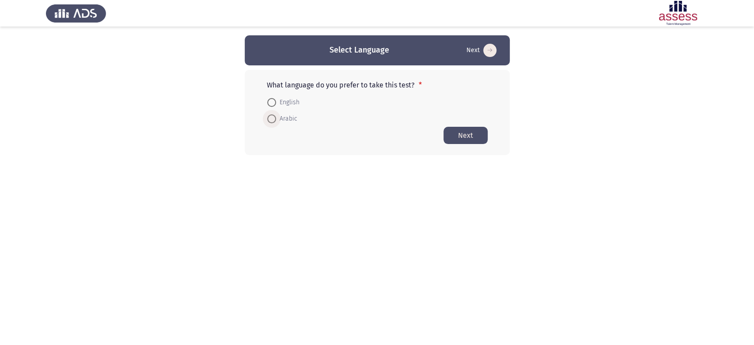
click at [293, 121] on span "Arabic" at bounding box center [286, 118] width 21 height 11
click at [276, 121] on input "Arabic" at bounding box center [271, 118] width 9 height 9
radio input "true"
click at [466, 133] on button "Next" at bounding box center [465, 134] width 44 height 17
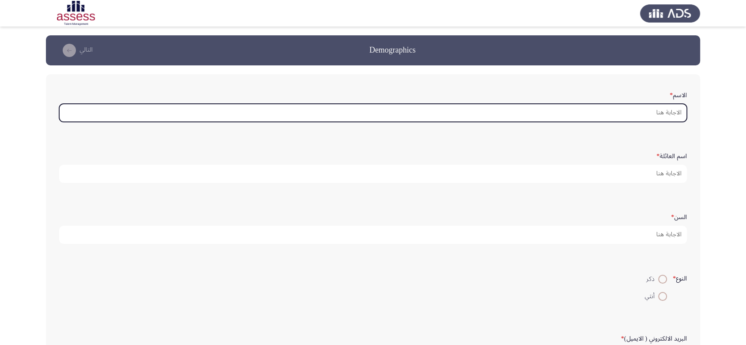
click at [576, 113] on input "الاسم *" at bounding box center [373, 113] width 628 height 18
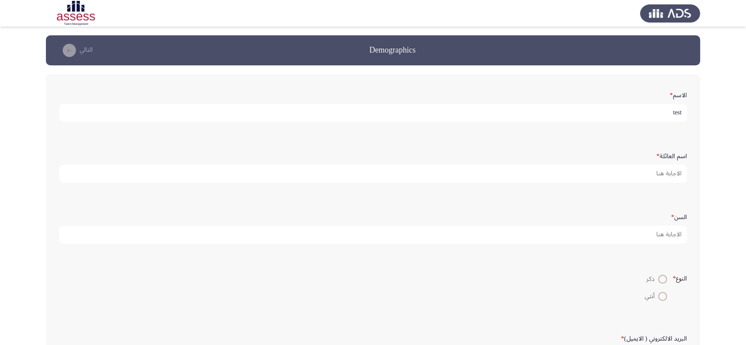
type input "test"
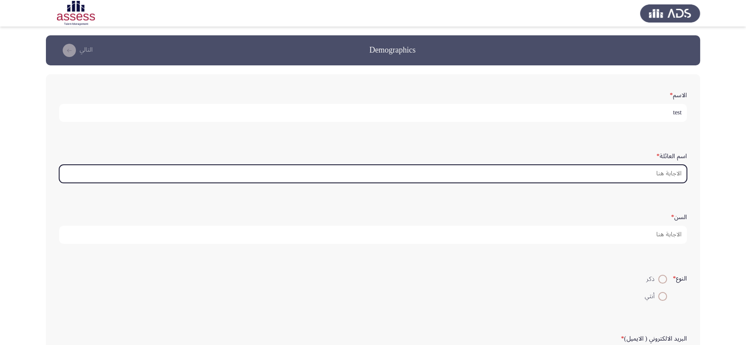
click at [605, 174] on input "اسم العائلة *" at bounding box center [373, 174] width 628 height 18
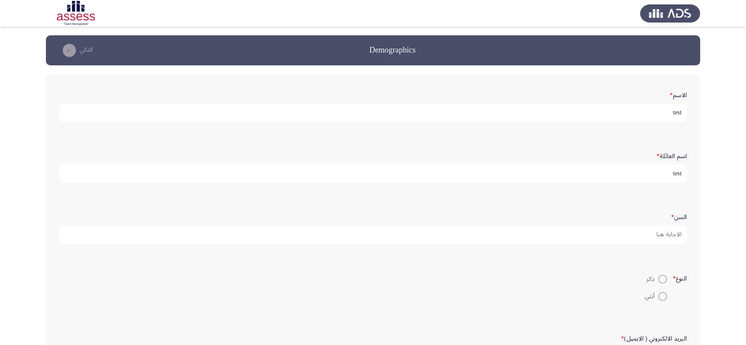
scroll to position [3, 0]
type input "test"
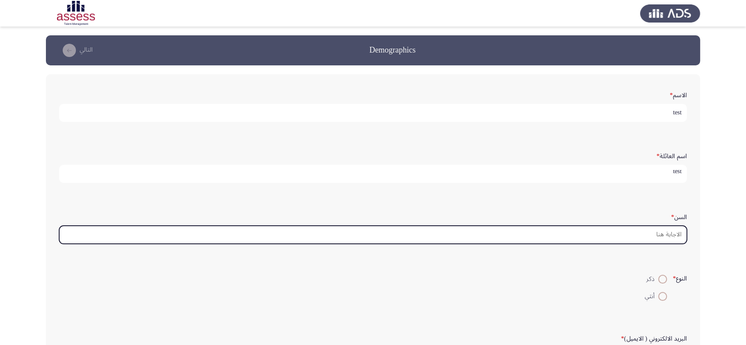
scroll to position [0, 0]
click at [620, 232] on input "السن *" at bounding box center [373, 235] width 628 height 18
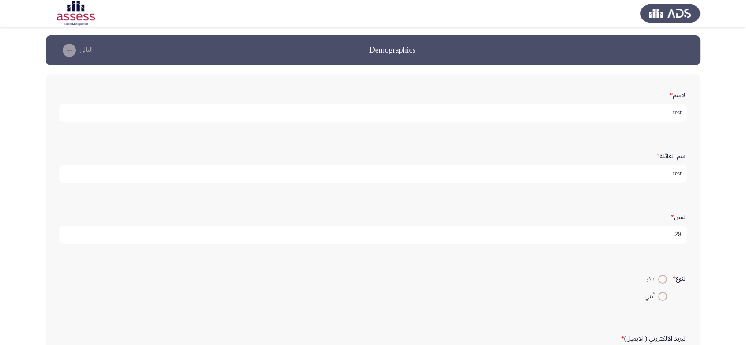
scroll to position [3, 0]
type input "28"
click at [661, 297] on span at bounding box center [662, 296] width 9 height 9
click at [661, 297] on input "أنثي" at bounding box center [662, 296] width 9 height 9
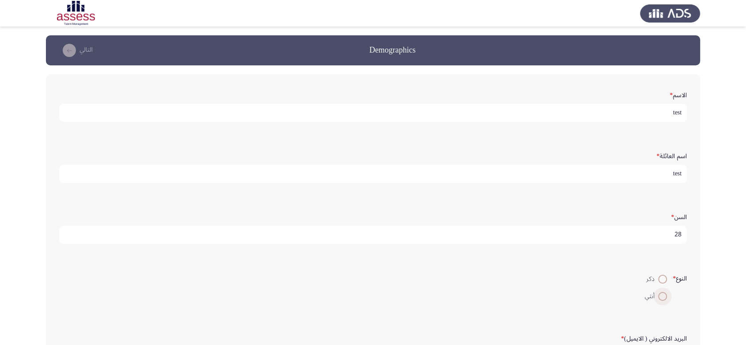
radio input "true"
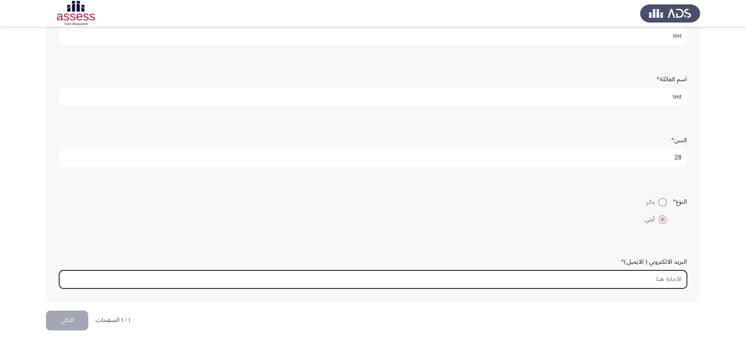
click at [643, 276] on input "البريد الالكتروني ( الايميل) *" at bounding box center [373, 279] width 628 height 18
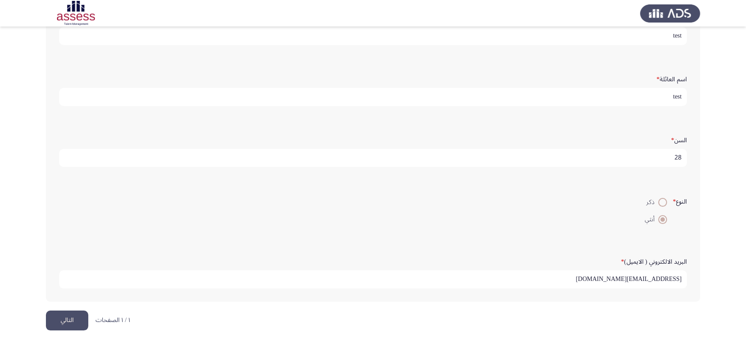
type input "[EMAIL_ADDRESS][DOMAIN_NAME]"
click at [73, 324] on button "التالي" at bounding box center [67, 320] width 42 height 20
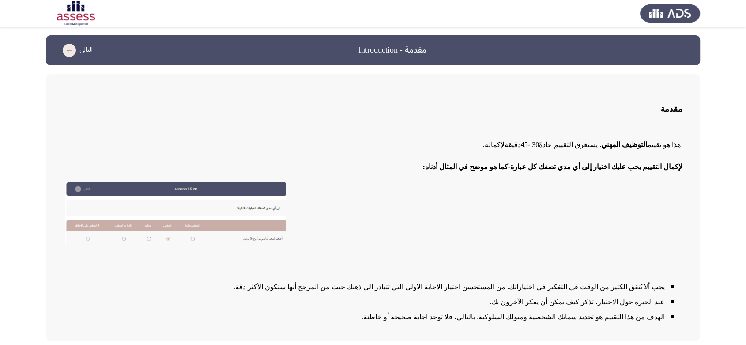
scroll to position [32, 0]
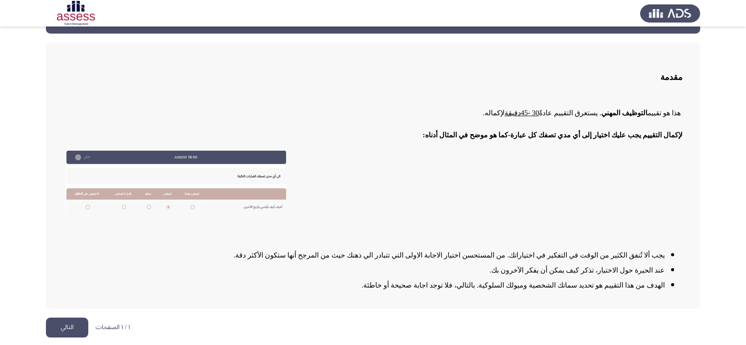
click at [68, 332] on button "التالي" at bounding box center [67, 328] width 42 height 20
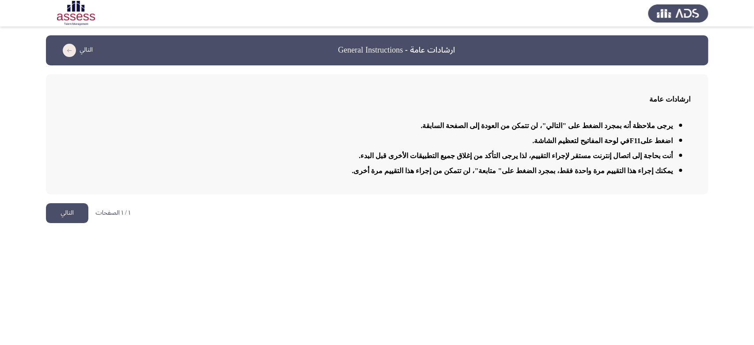
click at [60, 213] on button "التالي" at bounding box center [67, 213] width 42 height 20
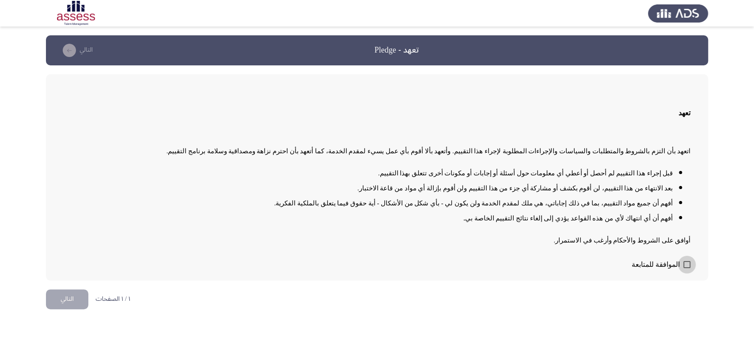
click at [683, 265] on span at bounding box center [686, 264] width 7 height 7
click at [686, 268] on input "الموافقة للمتابعة" at bounding box center [686, 268] width 0 height 0
checkbox input "true"
click at [70, 301] on button "التالي" at bounding box center [67, 299] width 42 height 20
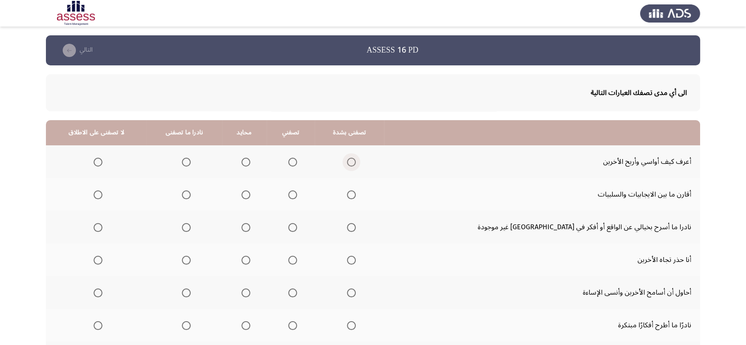
click at [356, 158] on span "Select an option" at bounding box center [351, 162] width 9 height 9
click at [356, 158] on input "Select an option" at bounding box center [351, 162] width 9 height 9
click at [356, 199] on span "Select an option" at bounding box center [351, 194] width 9 height 9
click at [356, 199] on input "Select an option" at bounding box center [351, 194] width 9 height 9
click at [356, 229] on span "Select an option" at bounding box center [351, 227] width 9 height 9
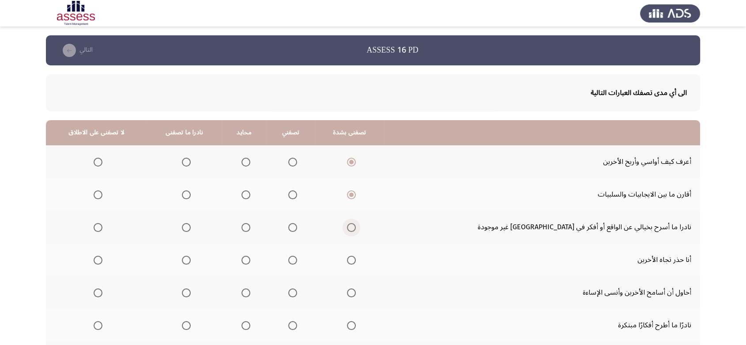
click at [356, 229] on input "Select an option" at bounding box center [351, 227] width 9 height 9
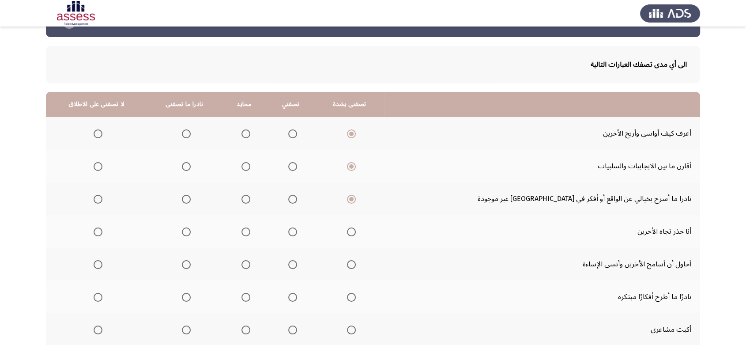
scroll to position [58, 0]
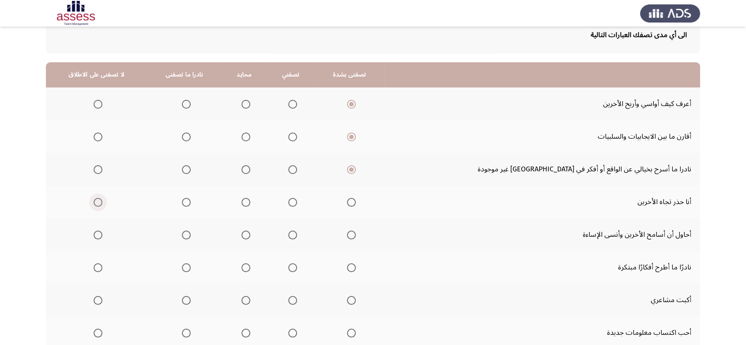
click at [102, 204] on span "Select an option" at bounding box center [98, 202] width 9 height 9
click at [102, 204] on input "Select an option" at bounding box center [98, 202] width 9 height 9
click at [356, 233] on span "Select an option" at bounding box center [351, 235] width 9 height 9
click at [356, 233] on input "Select an option" at bounding box center [351, 235] width 9 height 9
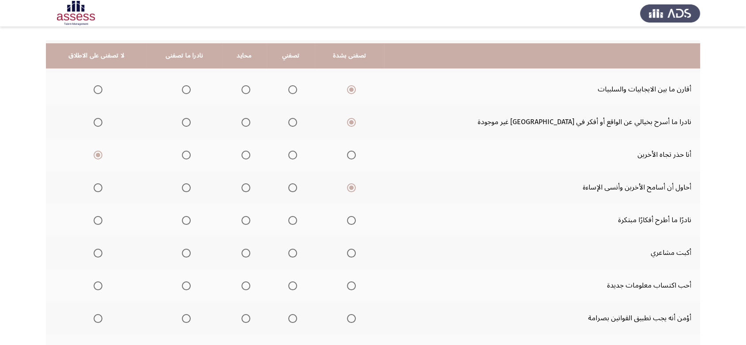
scroll to position [132, 0]
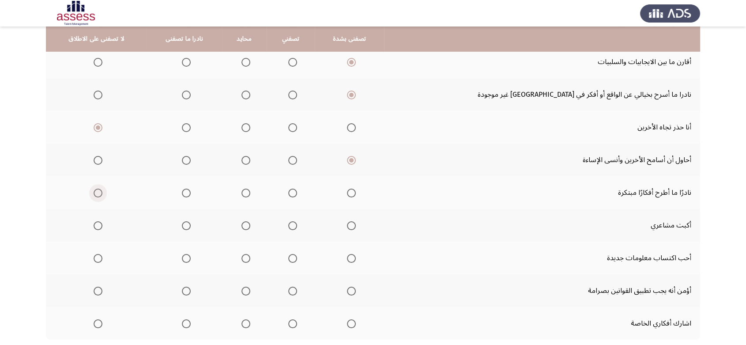
click at [102, 190] on span "Select an option" at bounding box center [98, 193] width 9 height 9
click at [102, 190] on input "Select an option" at bounding box center [98, 193] width 9 height 9
click at [99, 223] on span "Select an option" at bounding box center [98, 225] width 9 height 9
click at [99, 223] on input "Select an option" at bounding box center [98, 225] width 9 height 9
click at [356, 261] on span "Select an option" at bounding box center [351, 258] width 9 height 9
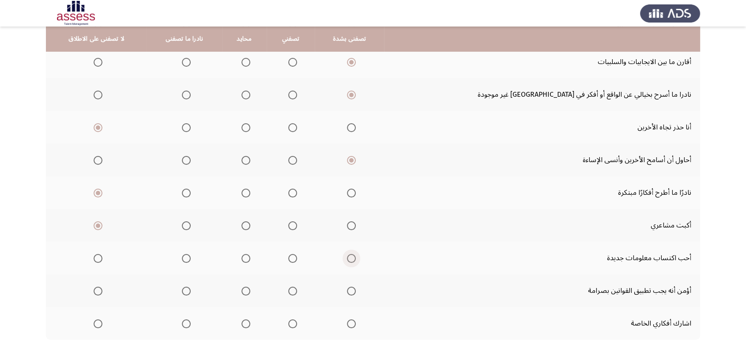
click at [356, 261] on input "Select an option" at bounding box center [351, 258] width 9 height 9
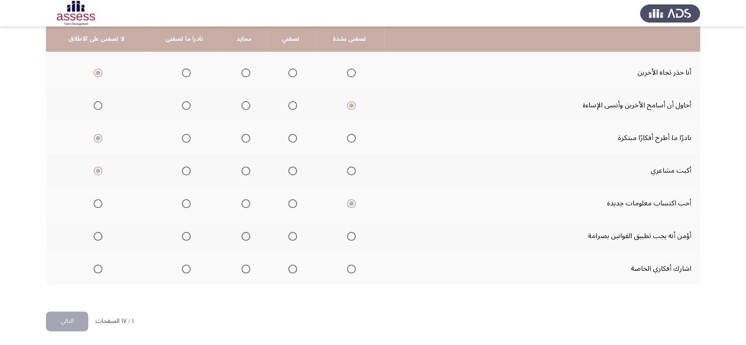
scroll to position [187, 0]
click at [356, 236] on span "Select an option" at bounding box center [351, 236] width 9 height 9
click at [356, 236] on input "Select an option" at bounding box center [351, 236] width 9 height 9
click at [356, 266] on span "Select an option" at bounding box center [351, 269] width 9 height 9
click at [356, 266] on input "Select an option" at bounding box center [351, 269] width 9 height 9
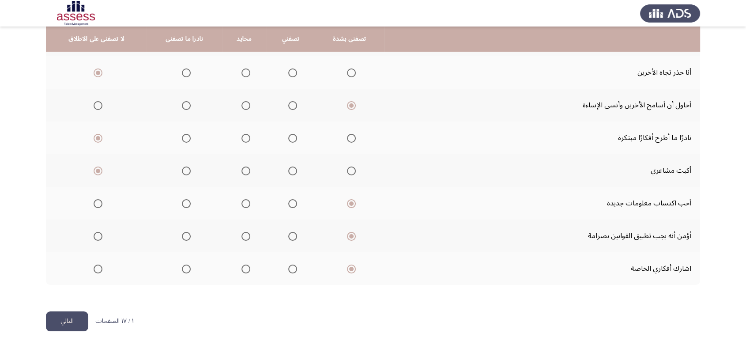
click at [73, 318] on button "التالي" at bounding box center [67, 321] width 42 height 20
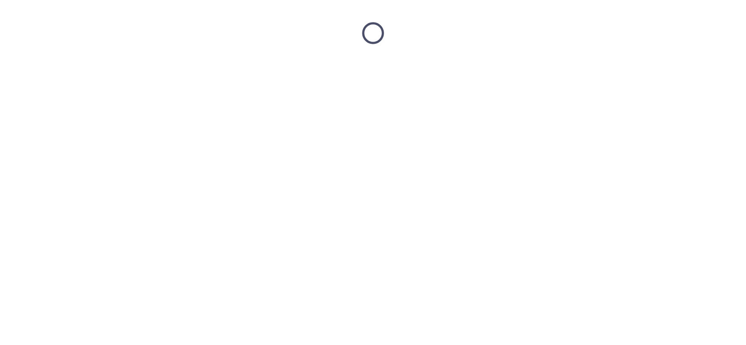
scroll to position [0, 0]
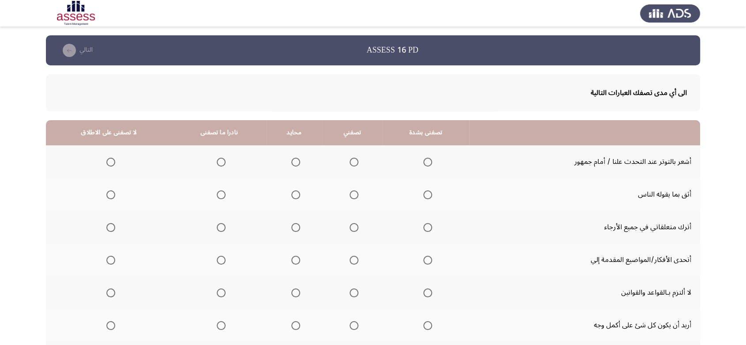
click at [110, 157] on mat-radio-button "Select an option" at bounding box center [109, 161] width 12 height 9
click at [111, 161] on span "Select an option" at bounding box center [110, 162] width 9 height 9
click at [111, 161] on input "Select an option" at bounding box center [110, 162] width 9 height 9
click at [424, 195] on span "Select an option" at bounding box center [428, 194] width 9 height 9
click at [424, 195] on input "Select an option" at bounding box center [428, 194] width 9 height 9
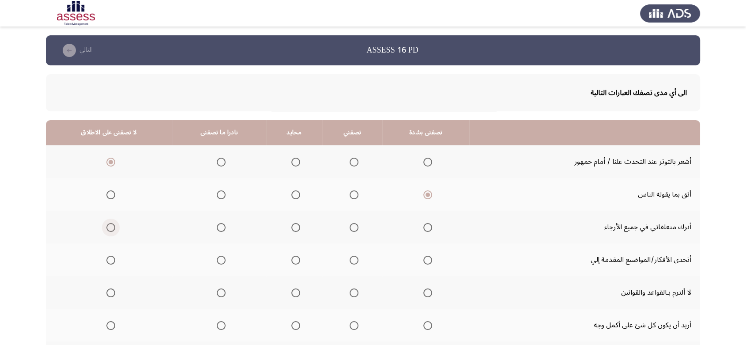
click at [108, 229] on span "Select an option" at bounding box center [110, 227] width 9 height 9
click at [108, 229] on input "Select an option" at bounding box center [110, 227] width 9 height 9
click at [425, 262] on span "Select an option" at bounding box center [428, 260] width 9 height 9
click at [425, 262] on input "Select an option" at bounding box center [428, 260] width 9 height 9
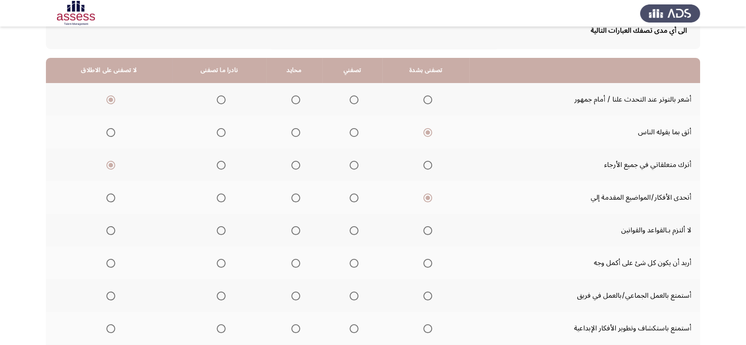
scroll to position [91, 0]
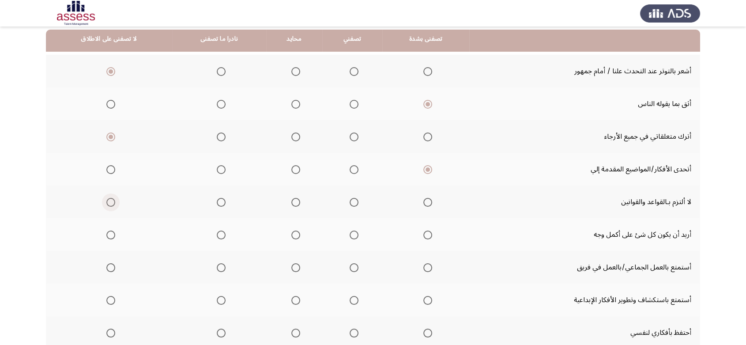
click at [109, 202] on span "Select an option" at bounding box center [110, 202] width 9 height 9
click at [109, 202] on input "Select an option" at bounding box center [110, 202] width 9 height 9
click at [424, 236] on span "Select an option" at bounding box center [428, 235] width 9 height 9
click at [424, 236] on input "Select an option" at bounding box center [428, 235] width 9 height 9
click at [427, 269] on span "Select an option" at bounding box center [428, 267] width 9 height 9
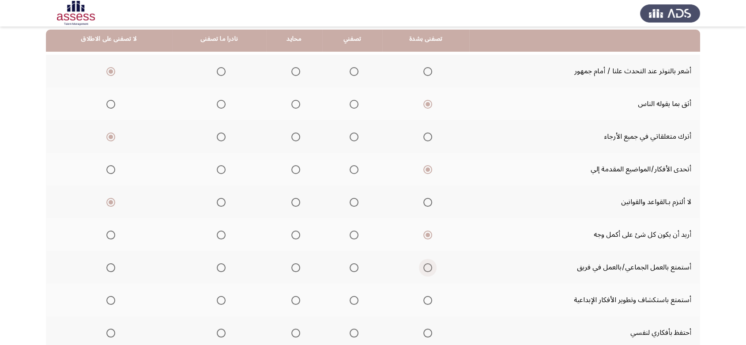
click at [427, 269] on input "Select an option" at bounding box center [428, 267] width 9 height 9
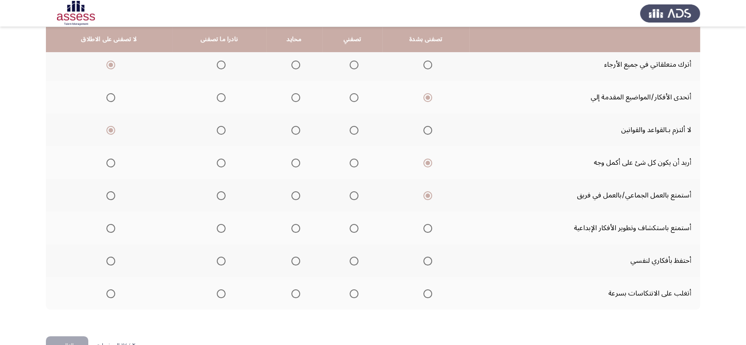
scroll to position [187, 0]
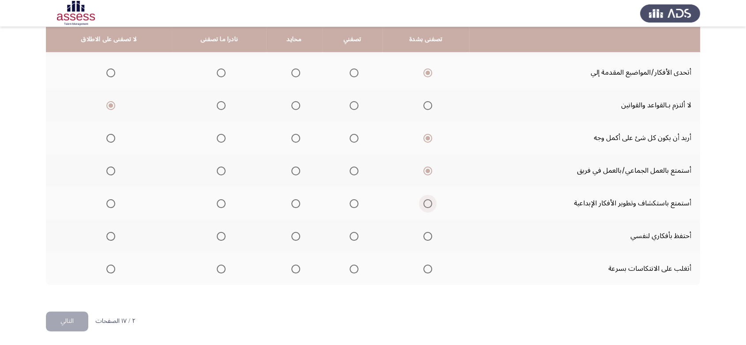
click at [427, 203] on span "Select an option" at bounding box center [428, 203] width 9 height 9
click at [427, 203] on input "Select an option" at bounding box center [428, 203] width 9 height 9
click at [104, 232] on label "Select an option" at bounding box center [109, 236] width 12 height 9
click at [106, 232] on input "Select an option" at bounding box center [110, 236] width 9 height 9
click at [424, 269] on span "Select an option" at bounding box center [428, 269] width 9 height 9
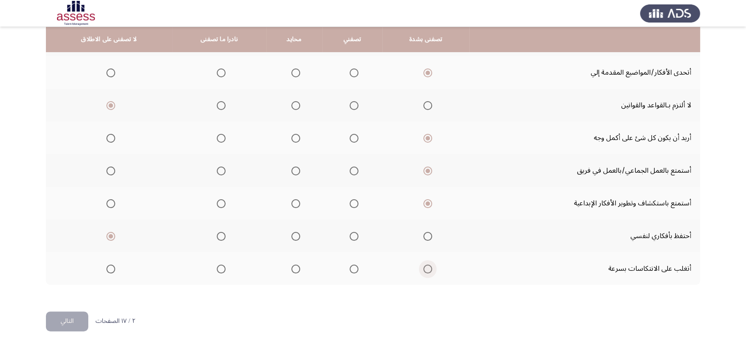
click at [424, 269] on input "Select an option" at bounding box center [428, 269] width 9 height 9
click at [61, 316] on button "التالي" at bounding box center [67, 321] width 42 height 20
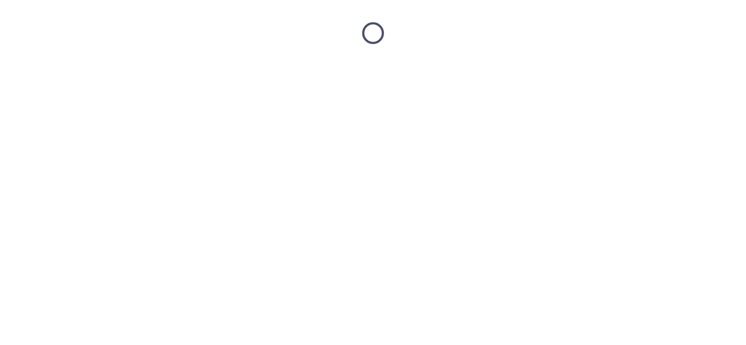
scroll to position [0, 0]
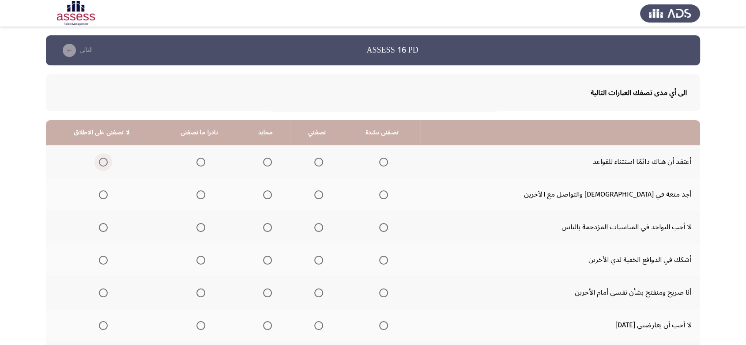
click at [104, 159] on span "Select an option" at bounding box center [103, 162] width 9 height 9
click at [104, 159] on input "Select an option" at bounding box center [103, 162] width 9 height 9
click at [205, 161] on span "Select an option" at bounding box center [201, 162] width 9 height 9
click at [205, 161] on input "Select an option" at bounding box center [201, 162] width 9 height 9
click at [388, 197] on span "Select an option" at bounding box center [383, 194] width 9 height 9
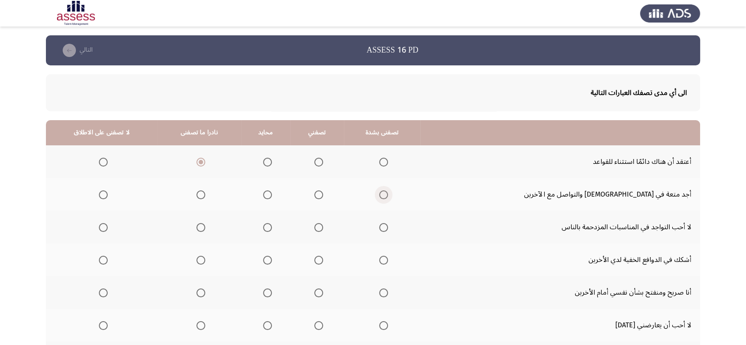
click at [388, 197] on input "Select an option" at bounding box center [383, 194] width 9 height 9
click at [104, 226] on span "Select an option" at bounding box center [103, 227] width 9 height 9
click at [104, 226] on input "Select an option" at bounding box center [103, 227] width 9 height 9
click at [106, 257] on span "Select an option" at bounding box center [103, 260] width 9 height 9
click at [106, 257] on input "Select an option" at bounding box center [103, 260] width 9 height 9
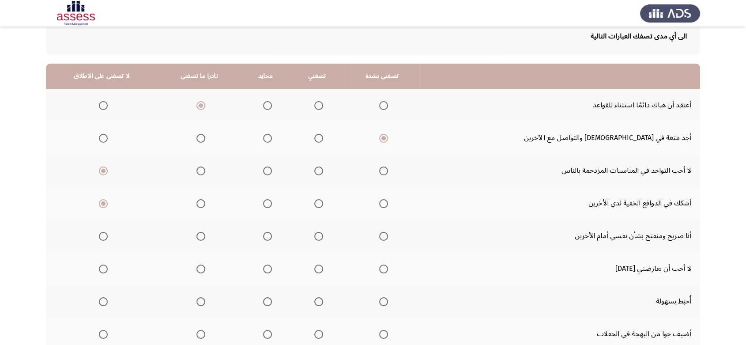
scroll to position [71, 0]
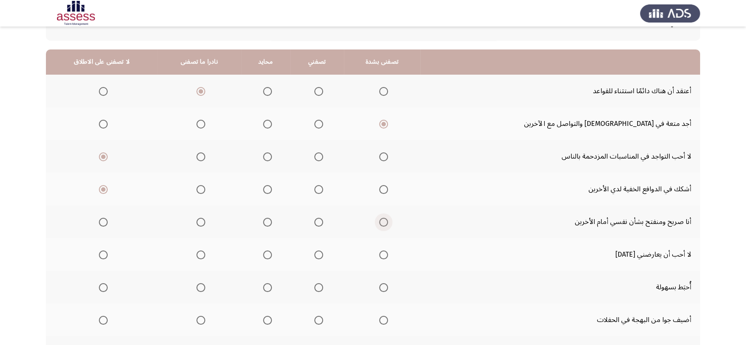
click at [388, 222] on span "Select an option" at bounding box center [383, 222] width 9 height 9
click at [388, 222] on input "Select an option" at bounding box center [383, 222] width 9 height 9
click at [108, 253] on span "Select an option" at bounding box center [103, 254] width 9 height 9
click at [108, 253] on input "Select an option" at bounding box center [103, 254] width 9 height 9
click at [106, 289] on span "Select an option" at bounding box center [103, 287] width 9 height 9
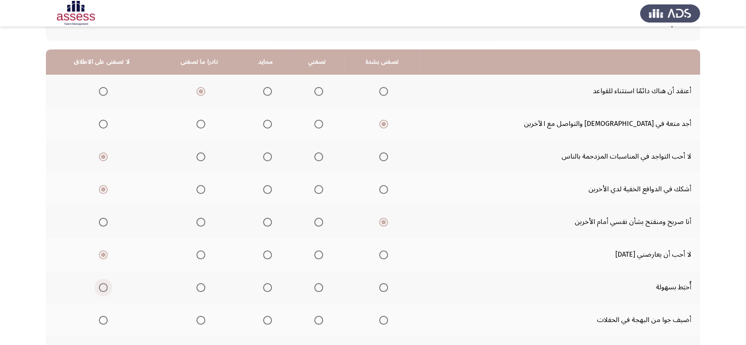
click at [106, 289] on input "Select an option" at bounding box center [103, 287] width 9 height 9
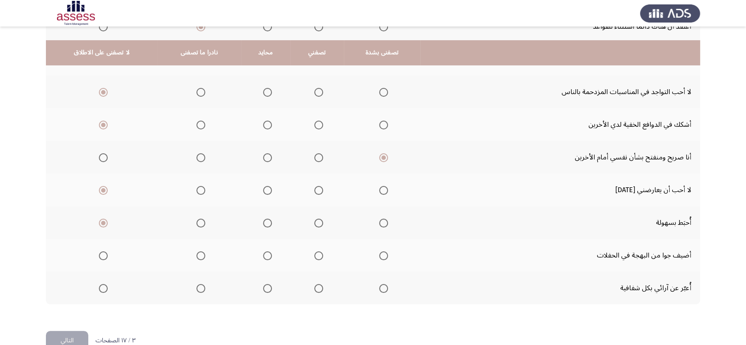
scroll to position [155, 0]
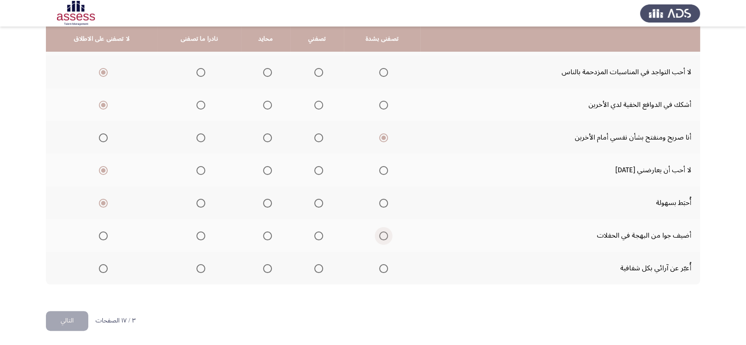
click at [388, 237] on span "Select an option" at bounding box center [383, 235] width 9 height 9
click at [388, 237] on input "Select an option" at bounding box center [383, 235] width 9 height 9
click at [388, 265] on span "Select an option" at bounding box center [383, 268] width 9 height 9
click at [388, 265] on input "Select an option" at bounding box center [383, 268] width 9 height 9
click at [56, 323] on button "التالي" at bounding box center [67, 321] width 42 height 20
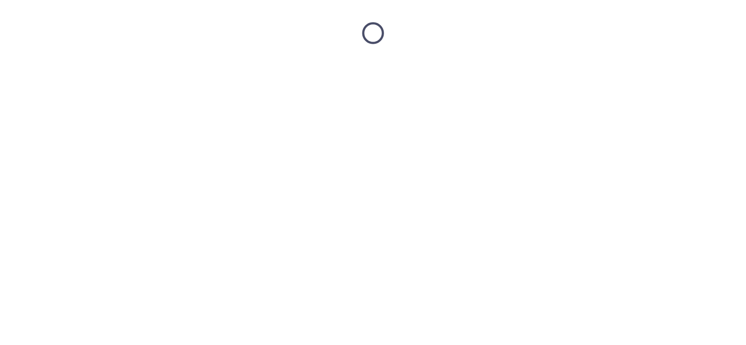
scroll to position [0, 0]
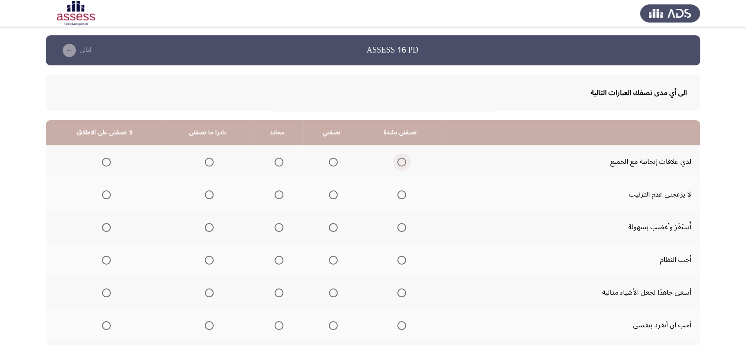
click at [406, 159] on span "Select an option" at bounding box center [401, 162] width 9 height 9
click at [406, 159] on input "Select an option" at bounding box center [401, 162] width 9 height 9
click at [406, 194] on span "Select an option" at bounding box center [401, 194] width 9 height 9
click at [406, 194] on input "Select an option" at bounding box center [401, 194] width 9 height 9
click at [106, 230] on span "Select an option" at bounding box center [106, 227] width 9 height 9
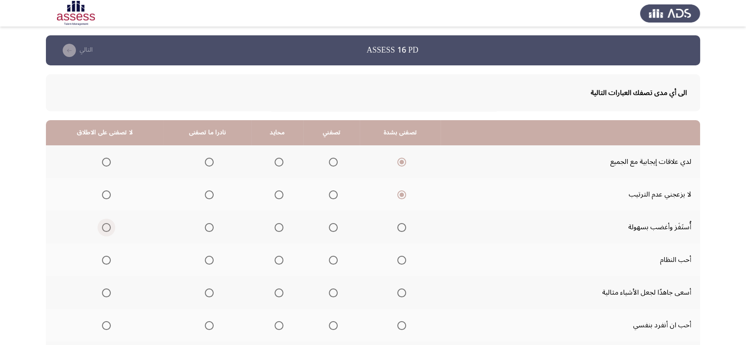
click at [106, 230] on input "Select an option" at bounding box center [106, 227] width 9 height 9
click at [406, 263] on span "Select an option" at bounding box center [401, 260] width 9 height 9
click at [406, 263] on input "Select an option" at bounding box center [401, 260] width 9 height 9
click at [406, 293] on span "Select an option" at bounding box center [401, 292] width 9 height 9
click at [406, 293] on input "Select an option" at bounding box center [401, 292] width 9 height 9
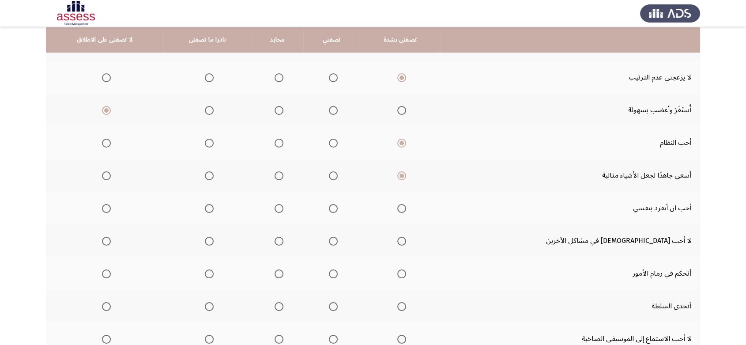
scroll to position [117, 0]
click at [108, 205] on span "Select an option" at bounding box center [106, 208] width 9 height 9
click at [108, 205] on input "Select an option" at bounding box center [106, 208] width 9 height 9
click at [406, 243] on span "Select an option" at bounding box center [401, 240] width 9 height 9
click at [406, 243] on input "Select an option" at bounding box center [401, 240] width 9 height 9
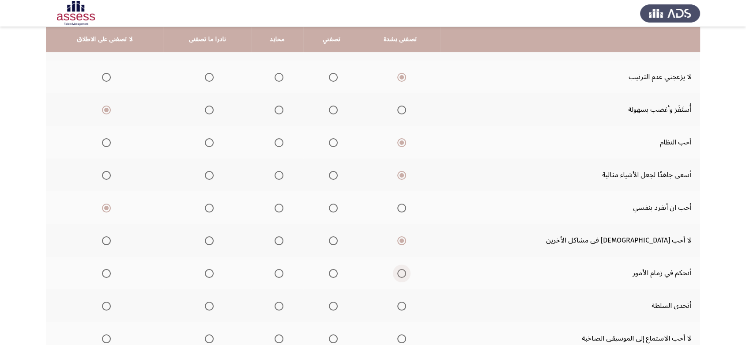
click at [406, 276] on span "Select an option" at bounding box center [401, 273] width 9 height 9
click at [406, 276] on input "Select an option" at bounding box center [401, 273] width 9 height 9
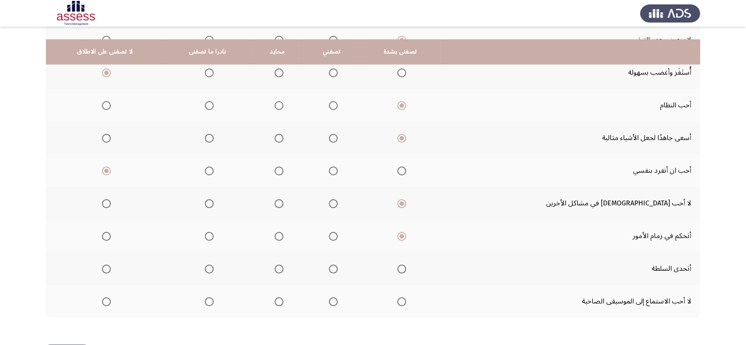
scroll to position [187, 0]
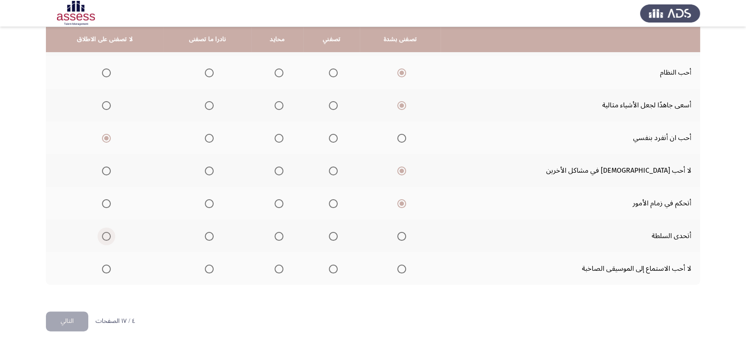
click at [110, 238] on span "Select an option" at bounding box center [106, 236] width 9 height 9
click at [110, 238] on input "Select an option" at bounding box center [106, 236] width 9 height 9
click at [406, 269] on span "Select an option" at bounding box center [401, 269] width 9 height 9
click at [406, 269] on input "Select an option" at bounding box center [401, 269] width 9 height 9
click at [72, 319] on button "التالي" at bounding box center [67, 321] width 42 height 20
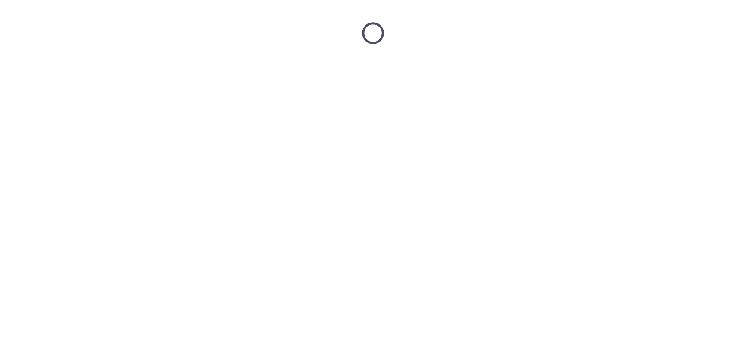
scroll to position [0, 0]
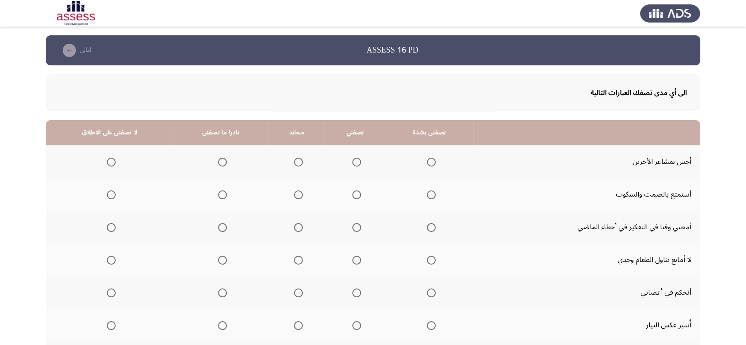
click at [438, 159] on th at bounding box center [429, 161] width 87 height 33
click at [435, 161] on th at bounding box center [429, 161] width 87 height 33
click at [430, 161] on span "Select an option" at bounding box center [431, 162] width 9 height 9
click at [430, 161] on input "Select an option" at bounding box center [431, 162] width 9 height 9
click at [111, 193] on span "Select an option" at bounding box center [111, 194] width 9 height 9
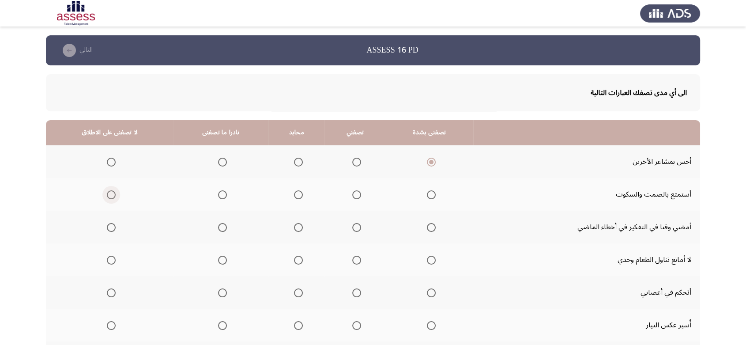
click at [111, 193] on input "Select an option" at bounding box center [111, 194] width 9 height 9
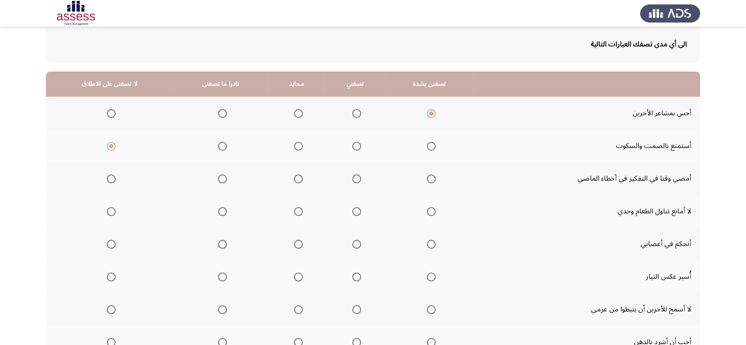
scroll to position [51, 0]
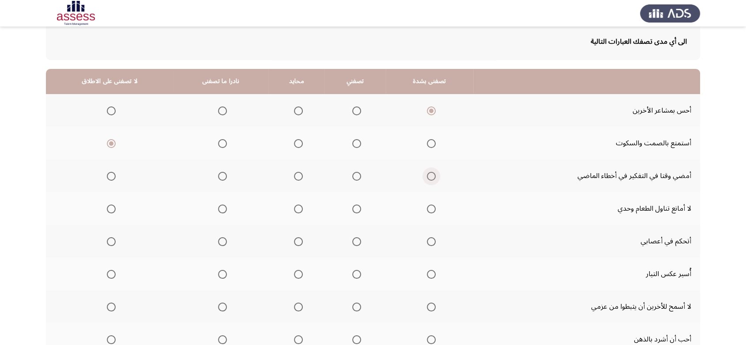
click at [431, 174] on span "Select an option" at bounding box center [431, 176] width 9 height 9
click at [431, 174] on input "Select an option" at bounding box center [431, 176] width 9 height 9
click at [111, 208] on span "Select an option" at bounding box center [111, 208] width 9 height 9
click at [111, 208] on input "Select an option" at bounding box center [111, 208] width 9 height 9
click at [430, 211] on span "Select an option" at bounding box center [431, 208] width 9 height 9
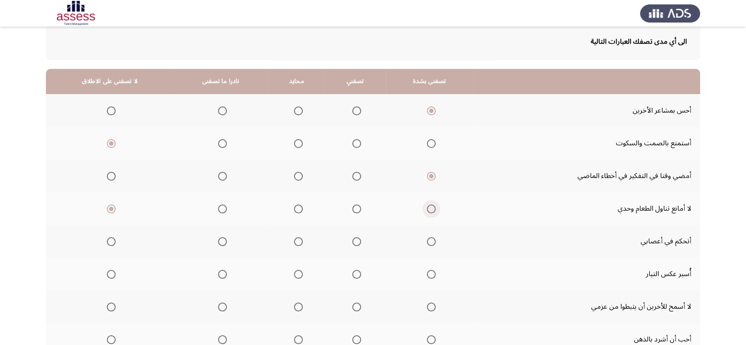
click at [430, 211] on input "Select an option" at bounding box center [431, 208] width 9 height 9
click at [431, 244] on span "Select an option" at bounding box center [431, 241] width 9 height 9
click at [431, 244] on input "Select an option" at bounding box center [431, 241] width 9 height 9
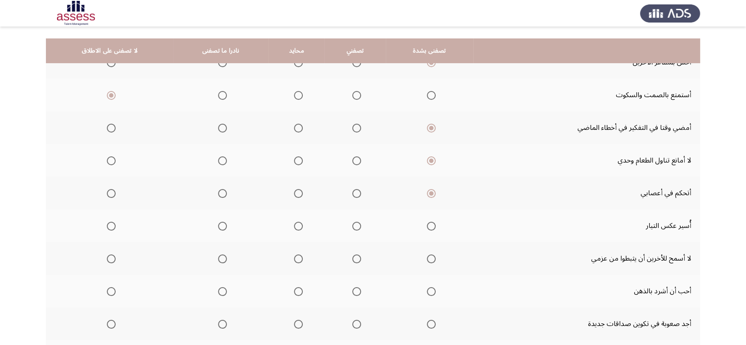
scroll to position [147, 0]
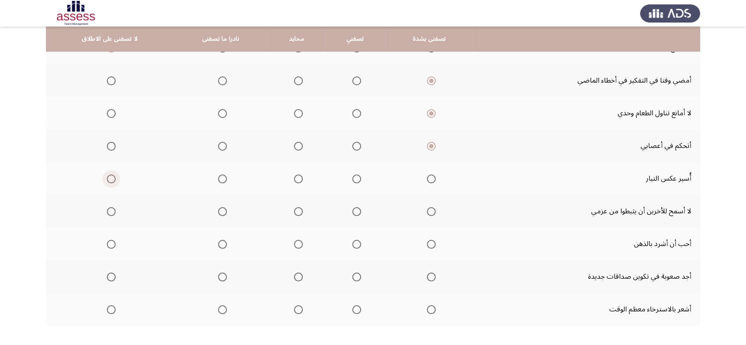
click at [108, 177] on span "Select an option" at bounding box center [111, 178] width 9 height 9
click at [108, 177] on input "Select an option" at bounding box center [111, 178] width 9 height 9
click at [431, 208] on span "Select an option" at bounding box center [431, 211] width 9 height 9
click at [431, 208] on input "Select an option" at bounding box center [431, 211] width 9 height 9
click at [110, 243] on span "Select an option" at bounding box center [111, 244] width 9 height 9
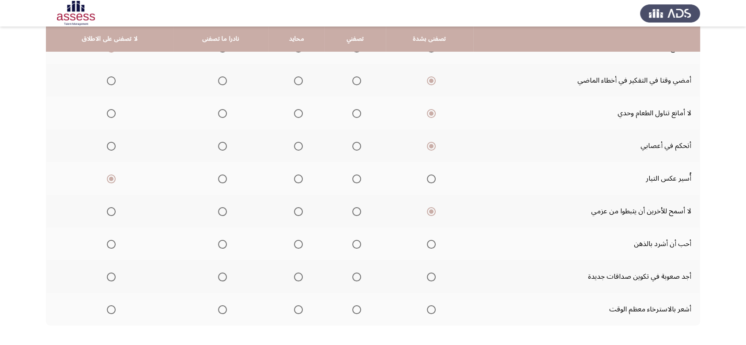
click at [110, 243] on input "Select an option" at bounding box center [111, 244] width 9 height 9
click at [109, 280] on span "Select an option" at bounding box center [111, 276] width 9 height 9
click at [109, 280] on input "Select an option" at bounding box center [111, 276] width 9 height 9
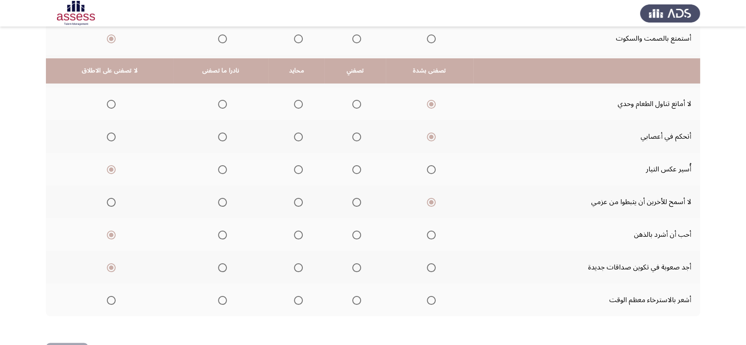
scroll to position [187, 0]
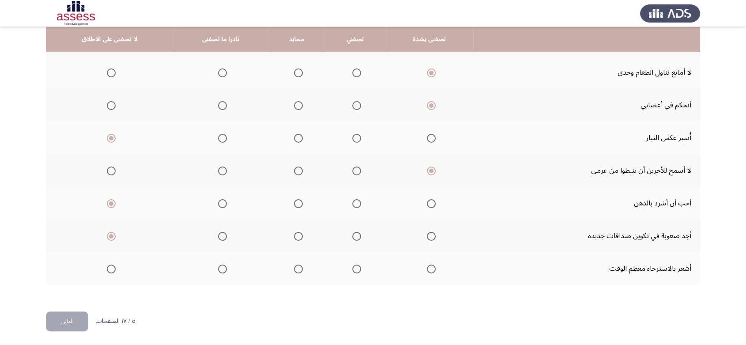
click at [434, 269] on span "Select an option" at bounding box center [431, 269] width 9 height 9
click at [434, 269] on input "Select an option" at bounding box center [431, 269] width 9 height 9
click at [67, 317] on button "التالي" at bounding box center [67, 321] width 42 height 20
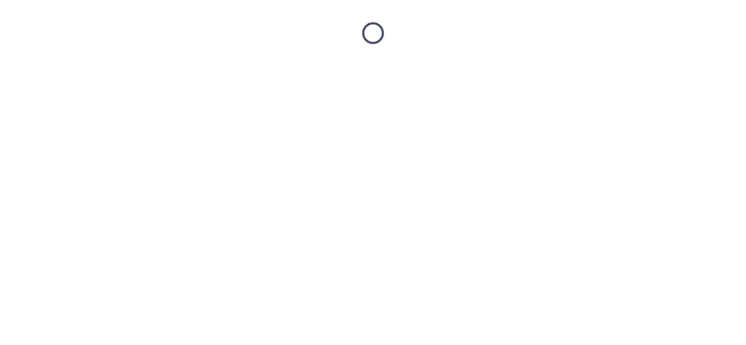
scroll to position [0, 0]
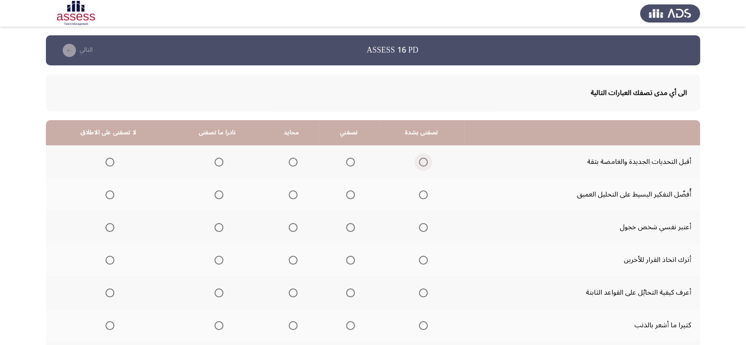
click at [420, 162] on span "Select an option" at bounding box center [423, 162] width 9 height 9
click at [420, 162] on input "Select an option" at bounding box center [423, 162] width 9 height 9
click at [111, 190] on span "Select an option" at bounding box center [110, 194] width 9 height 9
click at [111, 190] on input "Select an option" at bounding box center [110, 194] width 9 height 9
click at [110, 231] on span "Select an option" at bounding box center [110, 227] width 9 height 9
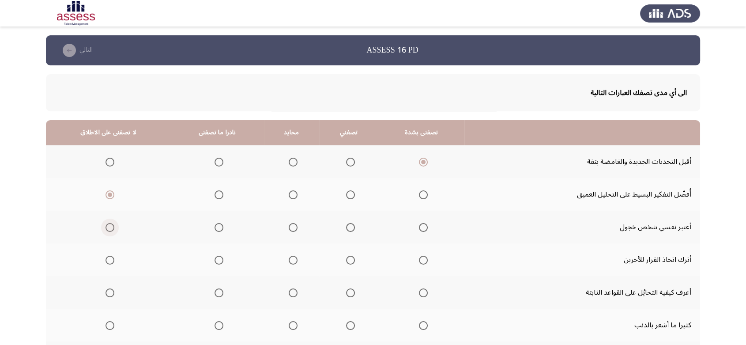
click at [110, 231] on input "Select an option" at bounding box center [110, 227] width 9 height 9
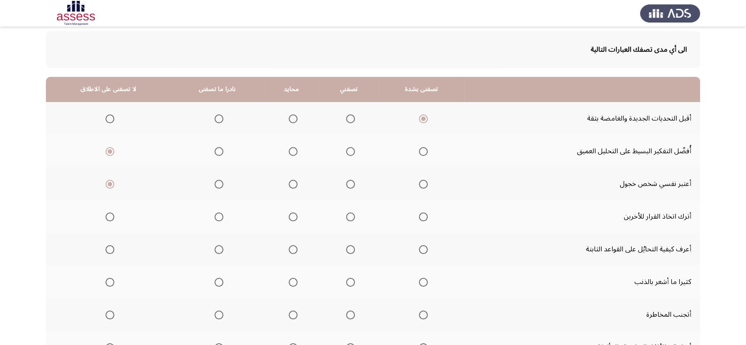
scroll to position [43, 0]
click at [109, 222] on mat-radio-group "Select an option" at bounding box center [108, 216] width 12 height 15
click at [106, 216] on span "Select an option" at bounding box center [110, 217] width 9 height 9
click at [106, 216] on input "Select an option" at bounding box center [110, 217] width 9 height 9
click at [106, 249] on span "Select an option" at bounding box center [110, 250] width 9 height 9
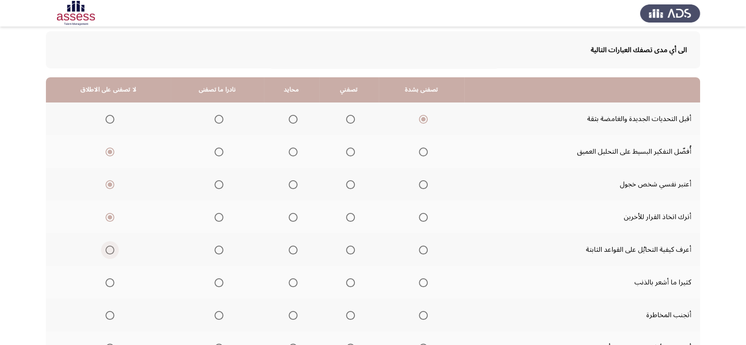
click at [106, 249] on input "Select an option" at bounding box center [110, 250] width 9 height 9
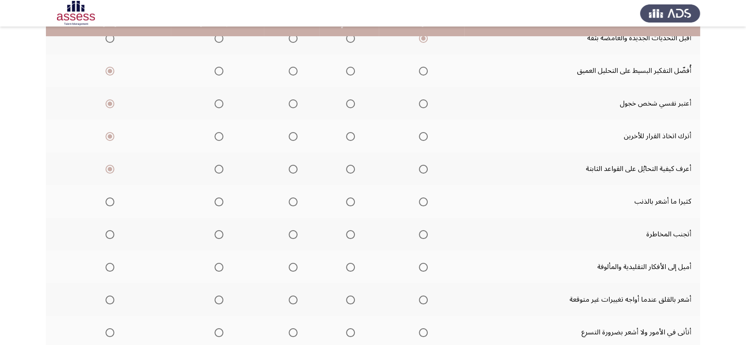
scroll to position [127, 0]
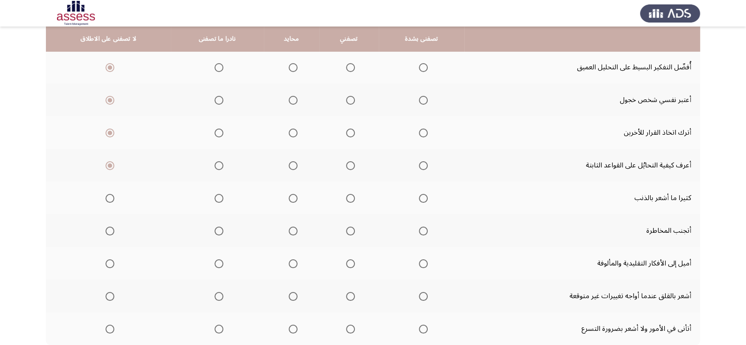
click at [108, 193] on mat-radio-button "Select an option" at bounding box center [108, 197] width 12 height 9
click at [110, 198] on span "Select an option" at bounding box center [110, 198] width 9 height 9
click at [110, 198] on input "Select an option" at bounding box center [110, 198] width 9 height 9
click at [110, 232] on span "Select an option" at bounding box center [110, 231] width 9 height 9
click at [110, 232] on input "Select an option" at bounding box center [110, 231] width 9 height 9
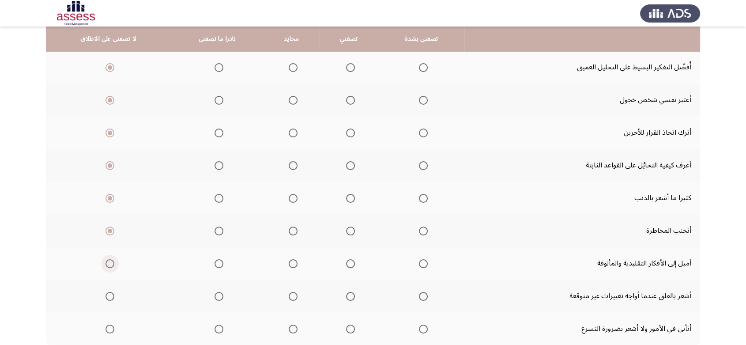
click at [108, 266] on span "Select an option" at bounding box center [110, 263] width 9 height 9
click at [108, 266] on input "Select an option" at bounding box center [110, 263] width 9 height 9
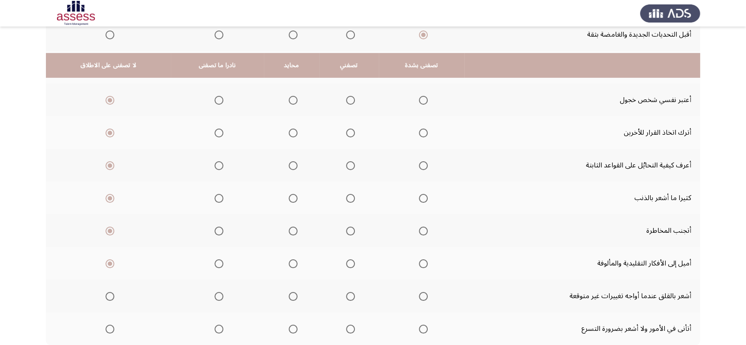
scroll to position [187, 0]
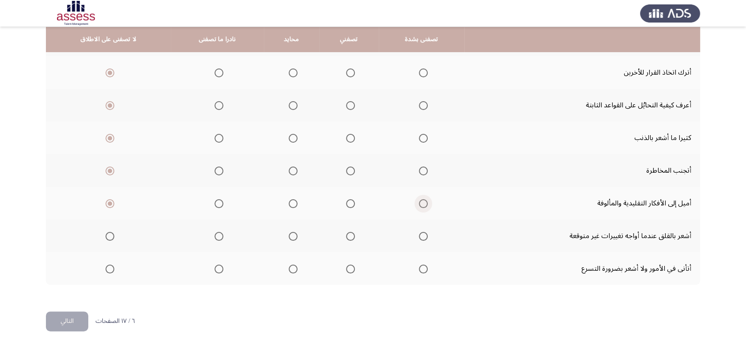
click at [420, 206] on span "Select an option" at bounding box center [423, 203] width 9 height 9
click at [420, 206] on input "Select an option" at bounding box center [423, 203] width 9 height 9
click at [110, 206] on span "Select an option" at bounding box center [110, 203] width 9 height 9
click at [110, 206] on input "Select an option" at bounding box center [110, 203] width 9 height 9
click at [109, 237] on span "Select an option" at bounding box center [110, 236] width 9 height 9
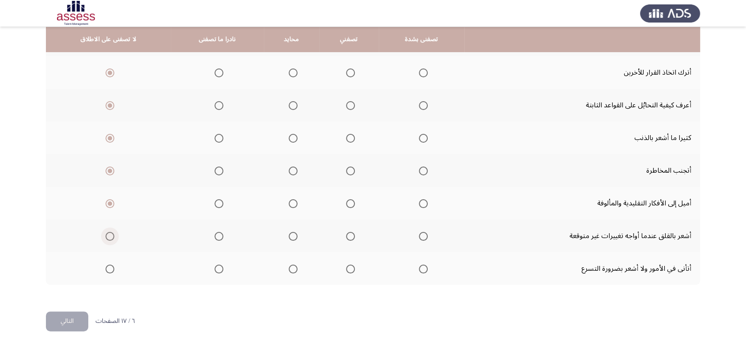
click at [109, 237] on input "Select an option" at bounding box center [110, 236] width 9 height 9
click at [419, 271] on span "Select an option" at bounding box center [423, 269] width 9 height 9
click at [419, 271] on input "Select an option" at bounding box center [423, 269] width 9 height 9
click at [66, 314] on button "التالي" at bounding box center [67, 321] width 42 height 20
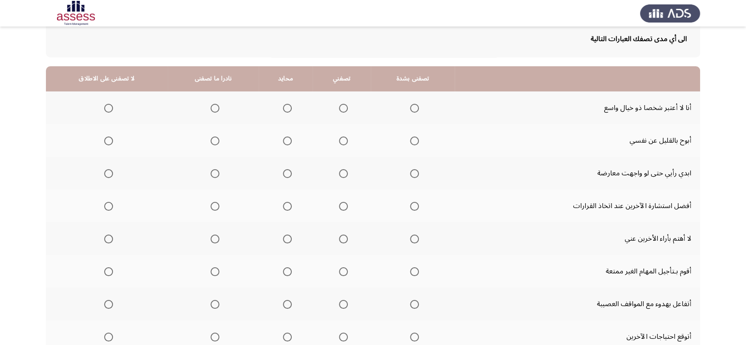
scroll to position [55, 0]
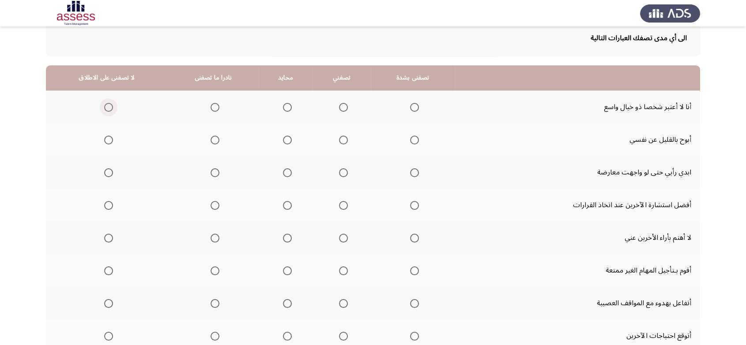
click at [109, 106] on span "Select an option" at bounding box center [108, 107] width 9 height 9
click at [109, 106] on input "Select an option" at bounding box center [108, 107] width 9 height 9
click at [414, 143] on span "Select an option" at bounding box center [414, 140] width 9 height 9
click at [414, 143] on input "Select an option" at bounding box center [414, 140] width 9 height 9
click at [412, 174] on span "Select an option" at bounding box center [414, 172] width 9 height 9
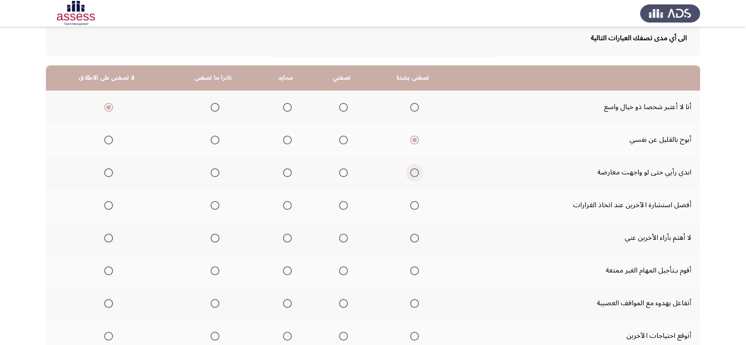
click at [412, 174] on input "Select an option" at bounding box center [414, 172] width 9 height 9
click at [411, 203] on span "Select an option" at bounding box center [414, 205] width 9 height 9
click at [411, 203] on input "Select an option" at bounding box center [414, 205] width 9 height 9
click at [109, 237] on span "Select an option" at bounding box center [108, 238] width 9 height 9
click at [109, 237] on input "Select an option" at bounding box center [108, 238] width 9 height 9
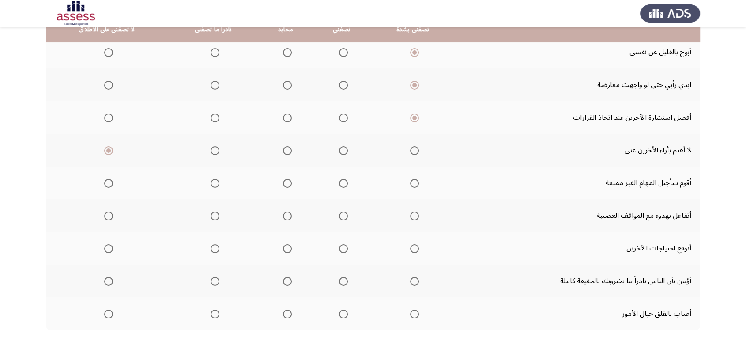
scroll to position [132, 0]
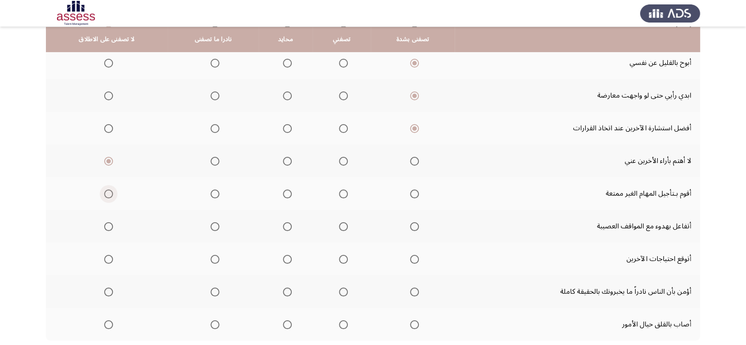
click at [106, 190] on span "Select an option" at bounding box center [108, 193] width 9 height 9
click at [106, 190] on input "Select an option" at bounding box center [108, 193] width 9 height 9
click at [413, 228] on span "Select an option" at bounding box center [414, 226] width 9 height 9
click at [413, 228] on input "Select an option" at bounding box center [414, 226] width 9 height 9
click at [411, 255] on span "Select an option" at bounding box center [414, 259] width 9 height 9
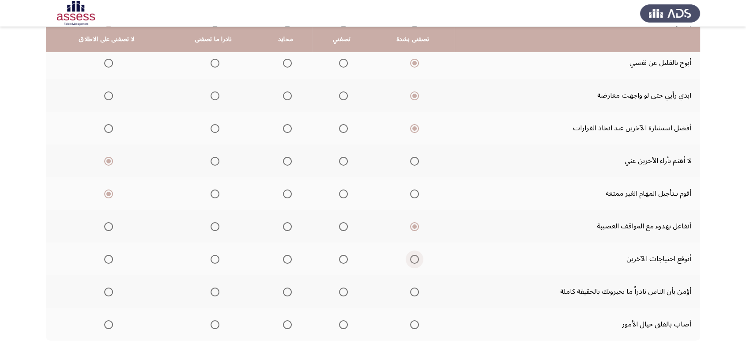
click at [411, 255] on input "Select an option" at bounding box center [414, 259] width 9 height 9
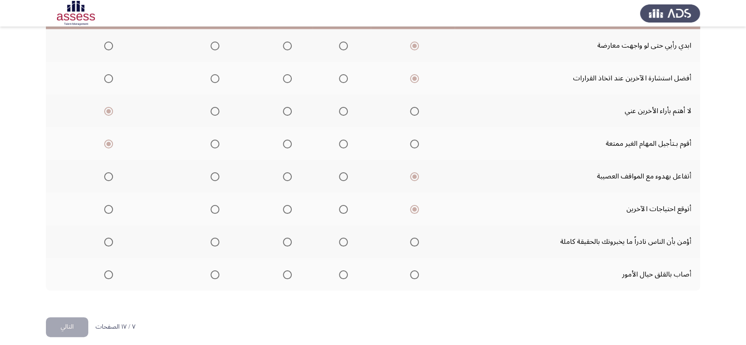
scroll to position [187, 0]
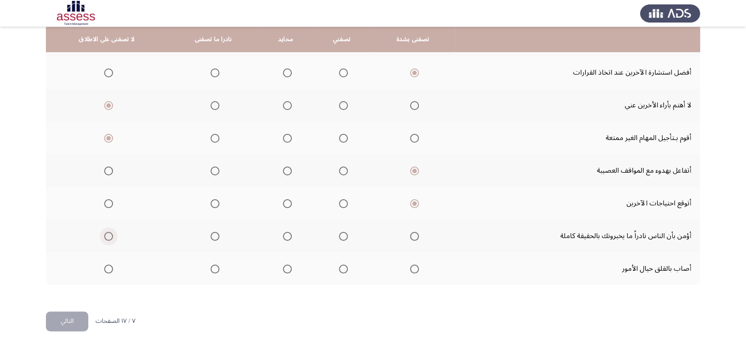
click at [101, 232] on label "Select an option" at bounding box center [107, 236] width 12 height 9
click at [104, 232] on input "Select an option" at bounding box center [108, 236] width 9 height 9
click at [105, 272] on mat-radio-group "Select an option" at bounding box center [107, 268] width 12 height 15
click at [106, 271] on span "Select an option" at bounding box center [108, 269] width 9 height 9
click at [106, 271] on input "Select an option" at bounding box center [108, 269] width 9 height 9
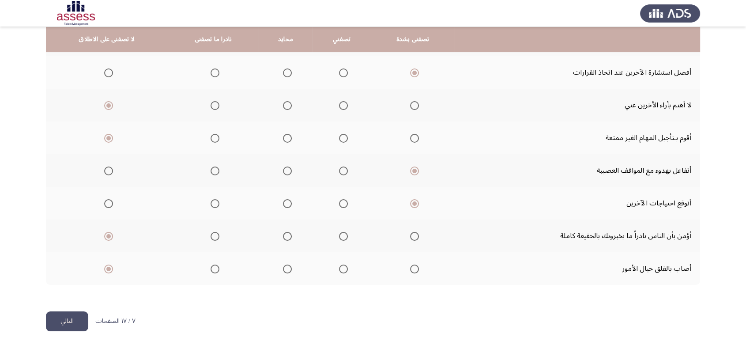
click at [68, 324] on button "التالي" at bounding box center [67, 321] width 42 height 20
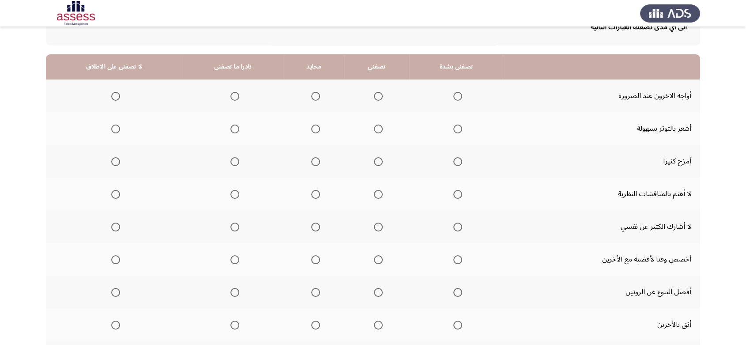
scroll to position [95, 0]
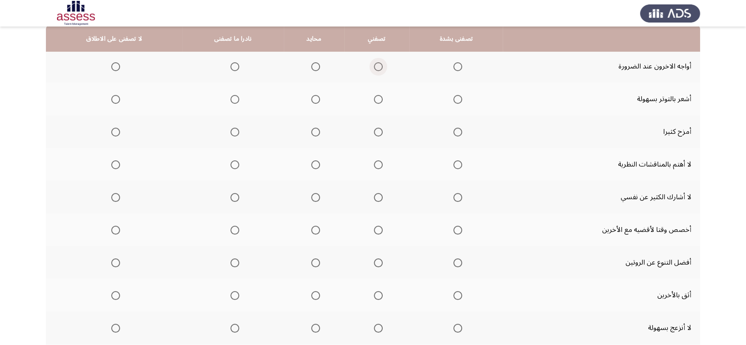
click at [374, 63] on span "Select an option" at bounding box center [378, 66] width 9 height 9
click at [374, 63] on input "Select an option" at bounding box center [378, 66] width 9 height 9
click at [113, 101] on span "Select an option" at bounding box center [115, 99] width 9 height 9
click at [113, 101] on input "Select an option" at bounding box center [115, 99] width 9 height 9
click at [457, 132] on span "Select an option" at bounding box center [458, 132] width 9 height 9
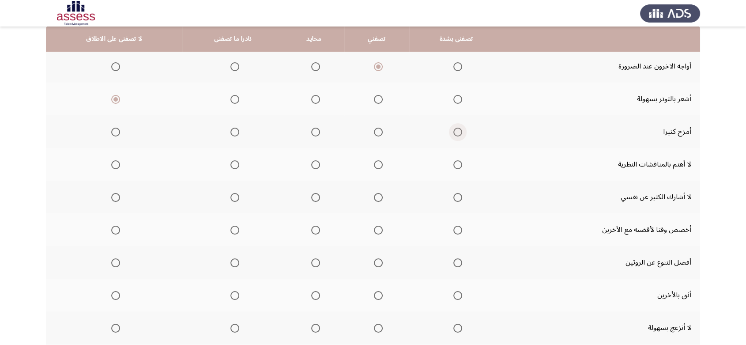
click at [457, 132] on input "Select an option" at bounding box center [458, 132] width 9 height 9
click at [311, 163] on span "Select an option" at bounding box center [315, 164] width 9 height 9
click at [311, 163] on input "Select an option" at bounding box center [315, 164] width 9 height 9
click at [120, 197] on th at bounding box center [114, 197] width 136 height 33
click at [116, 197] on span "Select an option" at bounding box center [115, 197] width 9 height 9
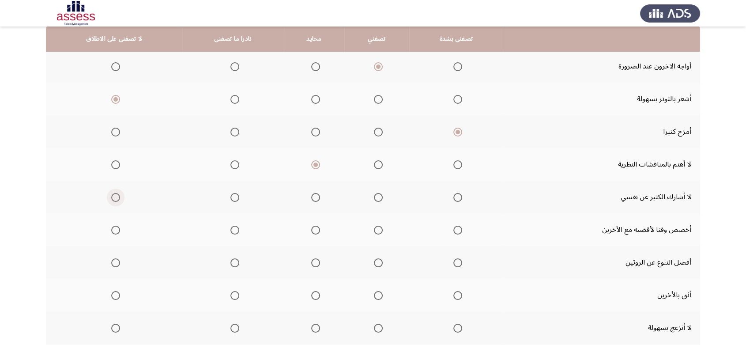
click at [116, 197] on input "Select an option" at bounding box center [115, 197] width 9 height 9
click at [456, 228] on span "Select an option" at bounding box center [458, 230] width 9 height 9
click at [456, 228] on input "Select an option" at bounding box center [458, 230] width 9 height 9
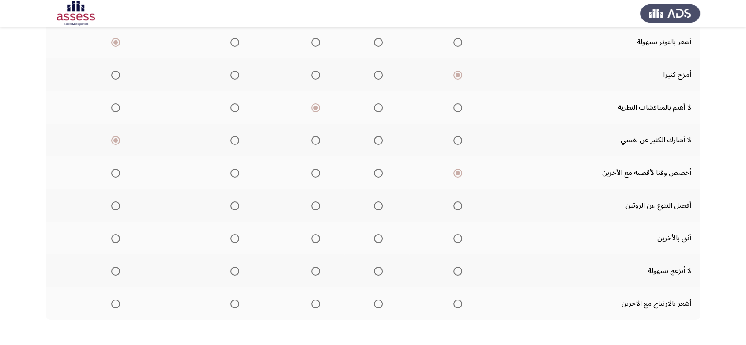
scroll to position [187, 0]
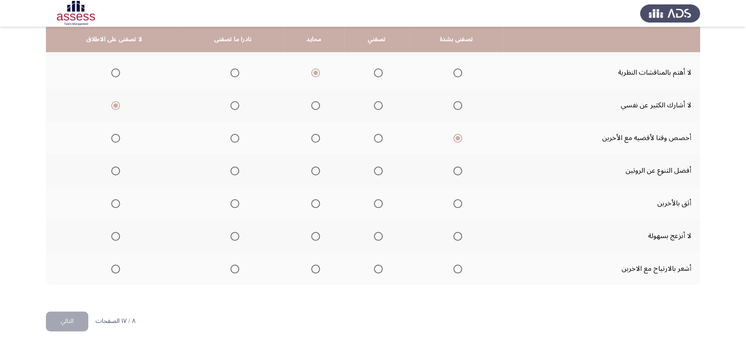
click at [455, 173] on span "Select an option" at bounding box center [458, 170] width 9 height 9
click at [455, 173] on input "Select an option" at bounding box center [458, 170] width 9 height 9
click at [456, 203] on span "Select an option" at bounding box center [458, 203] width 9 height 9
click at [456, 203] on input "Select an option" at bounding box center [458, 203] width 9 height 9
click at [456, 228] on mat-radio-group "Select an option" at bounding box center [456, 235] width 12 height 15
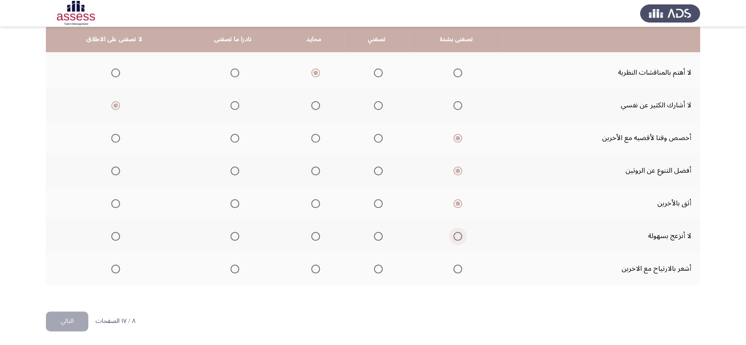
click at [456, 236] on span "Select an option" at bounding box center [458, 236] width 9 height 9
click at [456, 236] on input "Select an option" at bounding box center [458, 236] width 9 height 9
click at [456, 266] on span "Select an option" at bounding box center [458, 269] width 9 height 9
click at [456, 266] on input "Select an option" at bounding box center [458, 269] width 9 height 9
click at [74, 315] on button "التالي" at bounding box center [67, 321] width 42 height 20
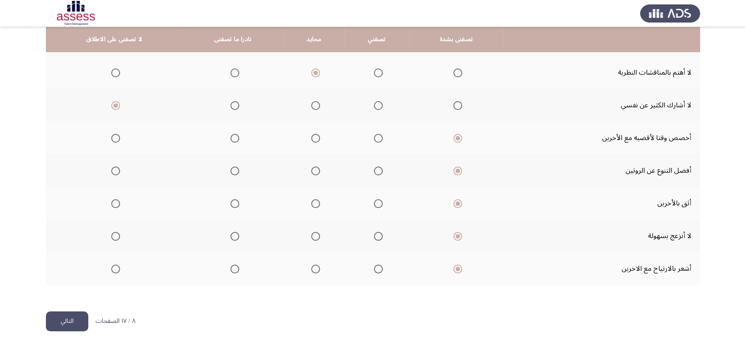
scroll to position [0, 0]
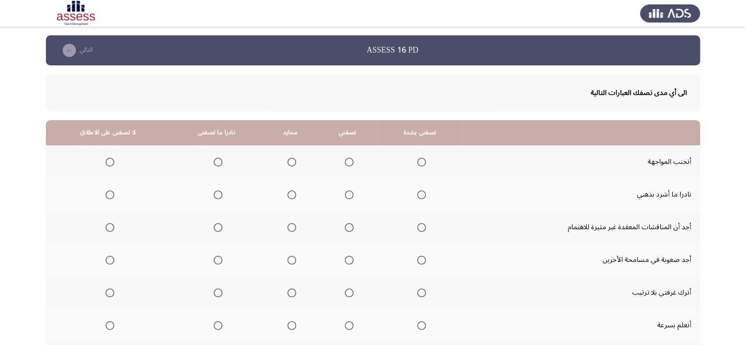
click at [106, 159] on span "Select an option" at bounding box center [110, 162] width 9 height 9
click at [106, 159] on input "Select an option" at bounding box center [110, 162] width 9 height 9
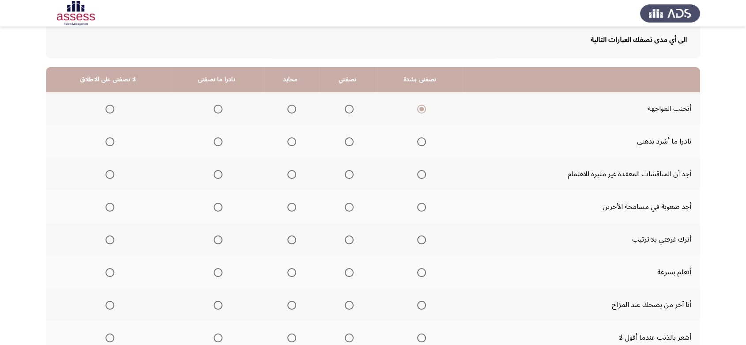
scroll to position [49, 0]
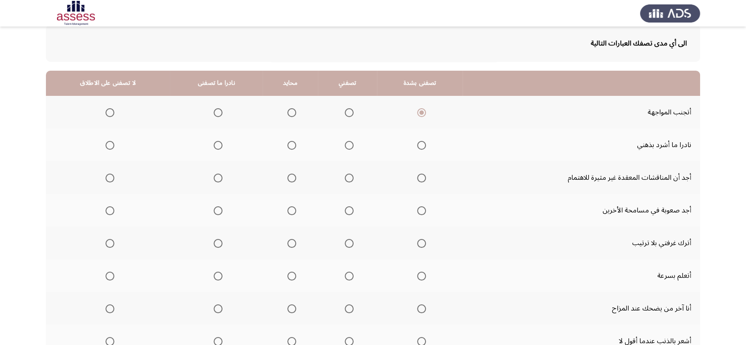
click at [108, 115] on span "Select an option" at bounding box center [110, 112] width 9 height 9
click at [108, 115] on input "Select an option" at bounding box center [110, 112] width 9 height 9
click at [106, 144] on span "Select an option" at bounding box center [110, 145] width 9 height 9
click at [106, 144] on input "Select an option" at bounding box center [110, 145] width 9 height 9
click at [108, 180] on span "Select an option" at bounding box center [110, 178] width 9 height 9
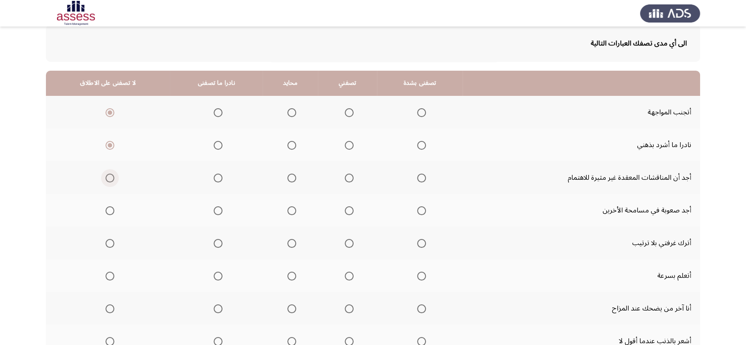
click at [108, 180] on input "Select an option" at bounding box center [110, 178] width 9 height 9
click at [106, 212] on span "Select an option" at bounding box center [110, 210] width 9 height 9
click at [106, 212] on input "Select an option" at bounding box center [110, 210] width 9 height 9
click at [106, 241] on span "Select an option" at bounding box center [110, 243] width 9 height 9
click at [106, 241] on input "Select an option" at bounding box center [110, 243] width 9 height 9
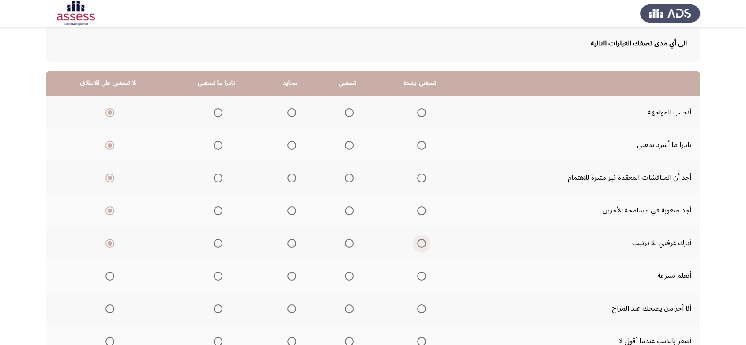
click at [417, 243] on span "Select an option" at bounding box center [421, 243] width 9 height 9
click at [417, 243] on input "Select an option" at bounding box center [421, 243] width 9 height 9
click at [109, 245] on span "Select an option" at bounding box center [110, 243] width 9 height 9
click at [109, 245] on input "Select an option" at bounding box center [110, 243] width 9 height 9
click at [417, 272] on span "Select an option" at bounding box center [421, 276] width 9 height 9
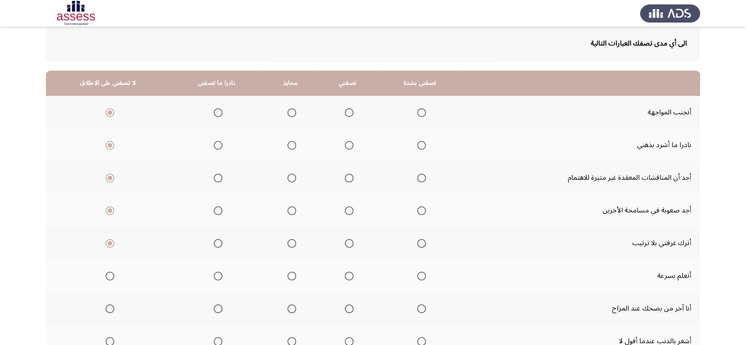
click at [417, 272] on input "Select an option" at bounding box center [421, 276] width 9 height 9
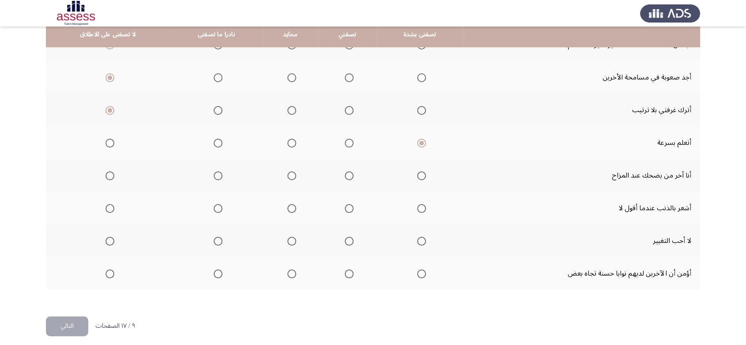
scroll to position [183, 0]
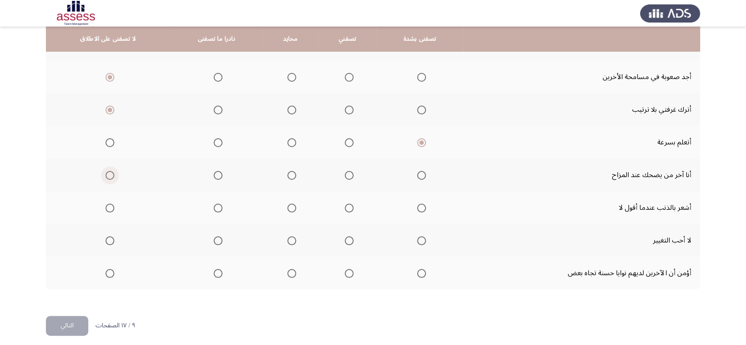
click at [107, 174] on span "Select an option" at bounding box center [110, 175] width 9 height 9
click at [107, 174] on input "Select an option" at bounding box center [110, 175] width 9 height 9
click at [107, 208] on span "Select an option" at bounding box center [110, 208] width 9 height 9
click at [107, 208] on input "Select an option" at bounding box center [110, 208] width 9 height 9
click at [107, 239] on span "Select an option" at bounding box center [110, 240] width 9 height 9
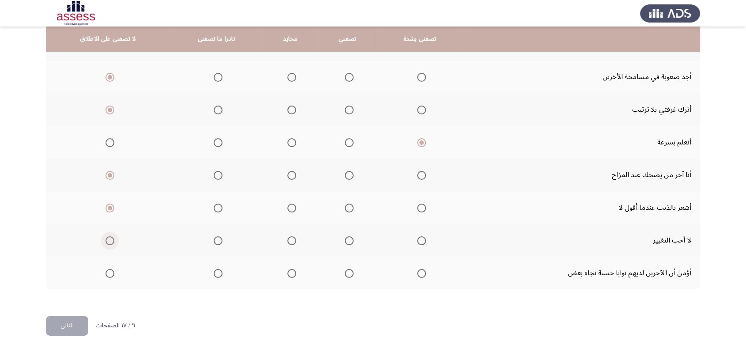
click at [107, 239] on input "Select an option" at bounding box center [110, 240] width 9 height 9
click at [106, 275] on span "Select an option" at bounding box center [110, 273] width 9 height 9
click at [106, 275] on input "Select an option" at bounding box center [110, 273] width 9 height 9
click at [419, 276] on span "Select an option" at bounding box center [421, 273] width 9 height 9
click at [419, 276] on input "Select an option" at bounding box center [421, 273] width 9 height 9
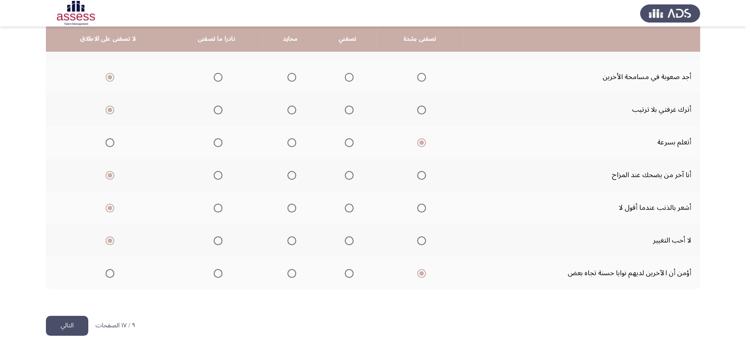
click at [68, 328] on button "التالي" at bounding box center [67, 326] width 42 height 20
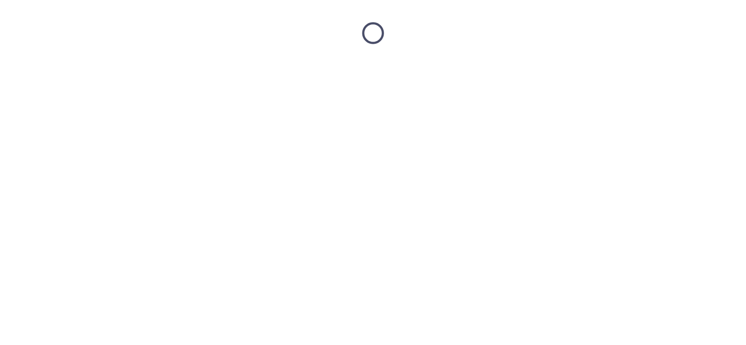
scroll to position [0, 0]
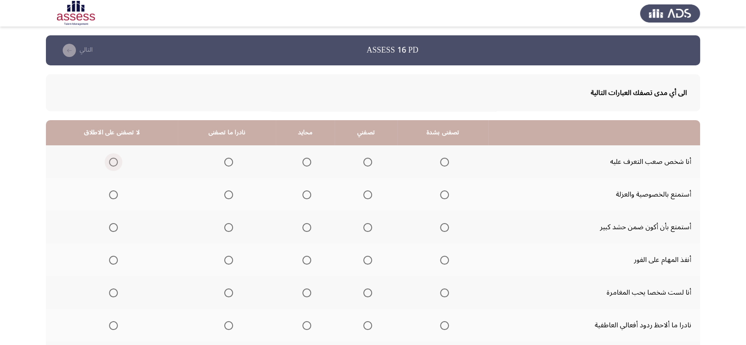
click at [111, 161] on span "Select an option" at bounding box center [113, 162] width 9 height 9
click at [111, 161] on input "Select an option" at bounding box center [113, 162] width 9 height 9
click at [113, 195] on span "Select an option" at bounding box center [113, 194] width 9 height 9
click at [113, 195] on input "Select an option" at bounding box center [113, 194] width 9 height 9
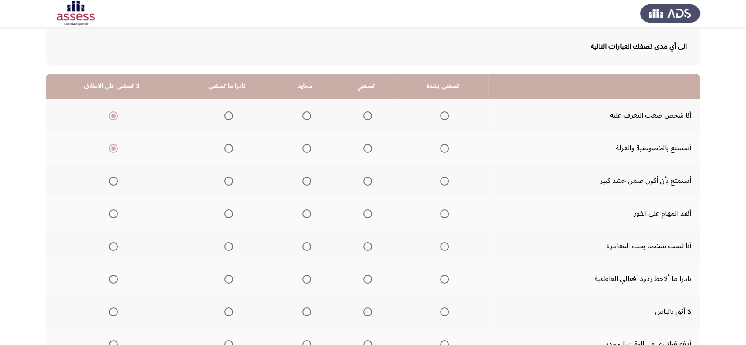
scroll to position [61, 0]
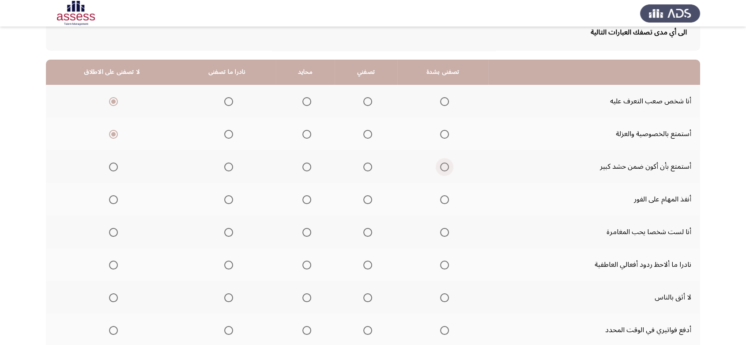
click at [443, 166] on span "Select an option" at bounding box center [444, 167] width 9 height 9
click at [443, 166] on input "Select an option" at bounding box center [444, 167] width 9 height 9
click at [442, 202] on span "Select an option" at bounding box center [444, 199] width 9 height 9
click at [442, 202] on input "Select an option" at bounding box center [444, 199] width 9 height 9
click at [117, 233] on span "Select an option" at bounding box center [113, 232] width 9 height 9
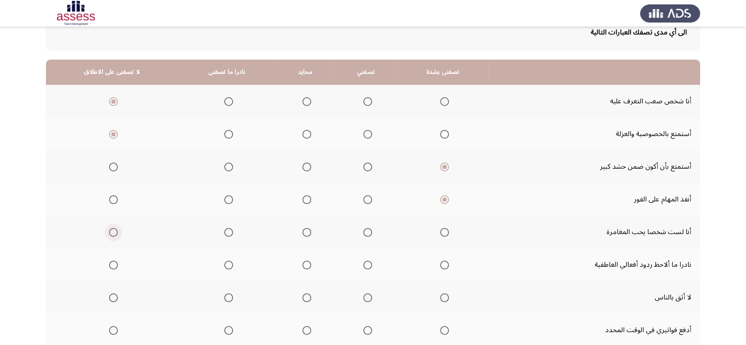
click at [117, 233] on input "Select an option" at bounding box center [113, 232] width 9 height 9
click at [113, 261] on span "Select an option" at bounding box center [113, 265] width 9 height 9
click at [113, 261] on input "Select an option" at bounding box center [113, 265] width 9 height 9
click at [110, 295] on span "Select an option" at bounding box center [113, 297] width 9 height 9
click at [110, 295] on input "Select an option" at bounding box center [113, 297] width 9 height 9
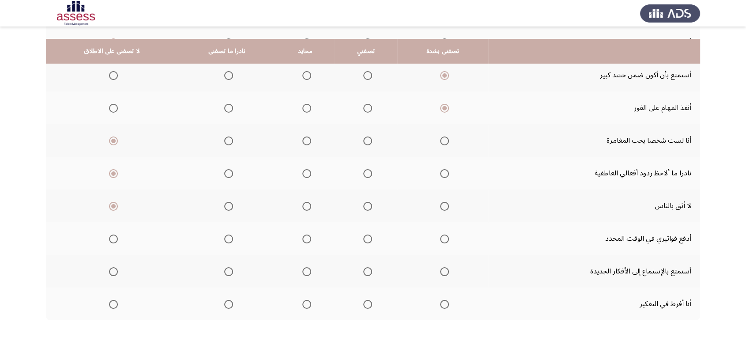
scroll to position [170, 0]
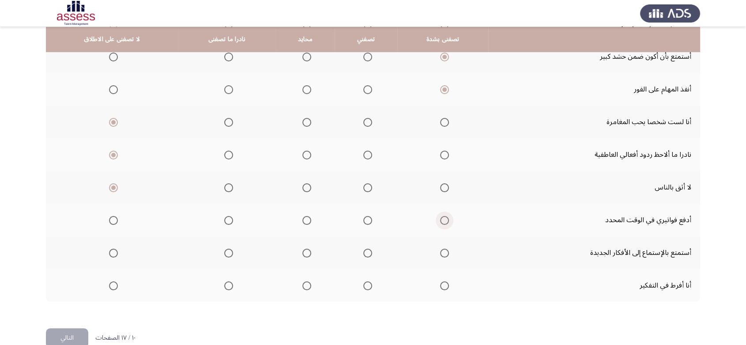
click at [445, 218] on span "Select an option" at bounding box center [444, 220] width 9 height 9
click at [445, 218] on input "Select an option" at bounding box center [444, 220] width 9 height 9
click at [441, 255] on span "Select an option" at bounding box center [444, 253] width 9 height 9
click at [441, 255] on input "Select an option" at bounding box center [444, 253] width 9 height 9
click at [110, 285] on span "Select an option" at bounding box center [113, 285] width 9 height 9
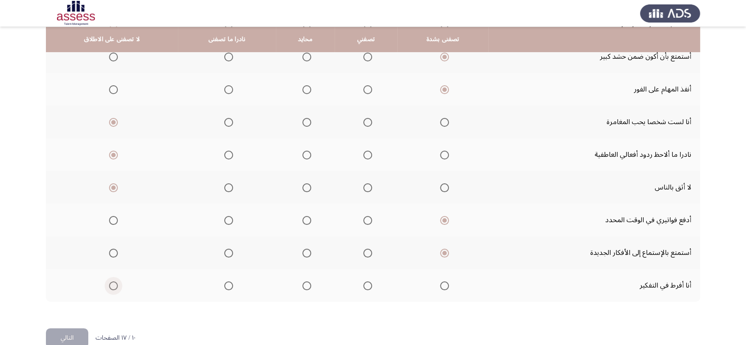
click at [110, 285] on input "Select an option" at bounding box center [113, 285] width 9 height 9
click at [230, 284] on span "Select an option" at bounding box center [228, 285] width 9 height 9
click at [230, 284] on input "Select an option" at bounding box center [228, 285] width 9 height 9
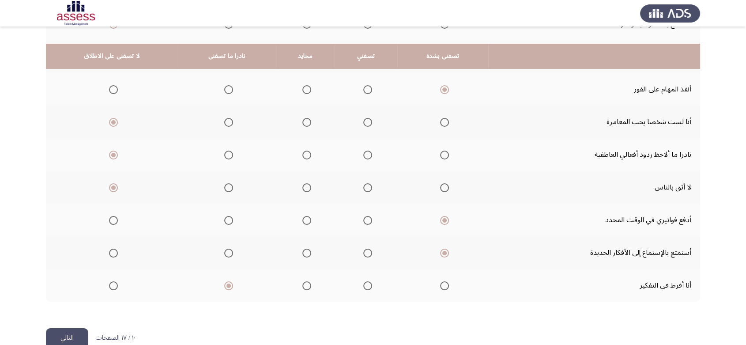
scroll to position [187, 0]
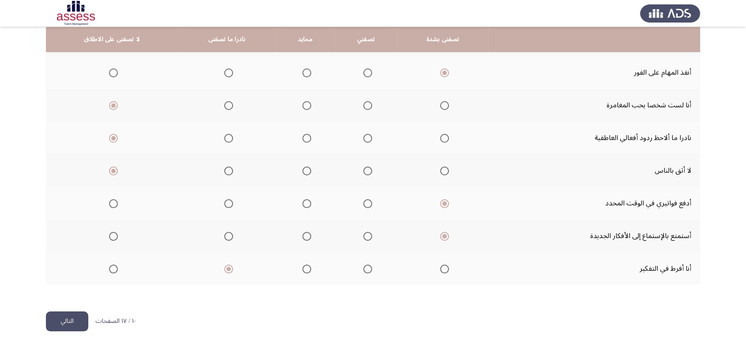
click at [76, 318] on button "التالي" at bounding box center [67, 321] width 42 height 20
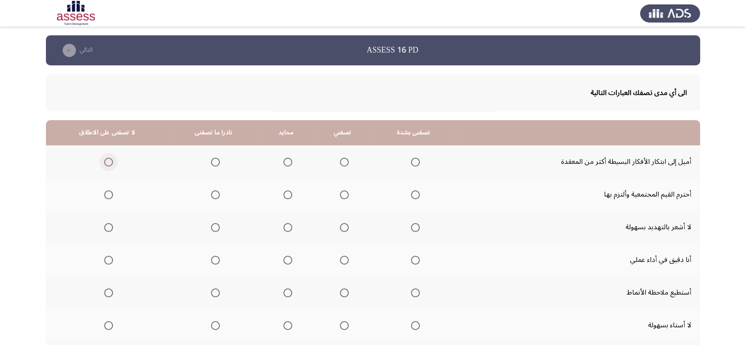
click at [107, 162] on span "Select an option" at bounding box center [108, 162] width 9 height 9
click at [107, 162] on input "Select an option" at bounding box center [108, 162] width 9 height 9
click at [411, 195] on span "Select an option" at bounding box center [415, 194] width 9 height 9
click at [411, 195] on input "Select an option" at bounding box center [415, 194] width 9 height 9
click at [109, 225] on span "Select an option" at bounding box center [108, 227] width 9 height 9
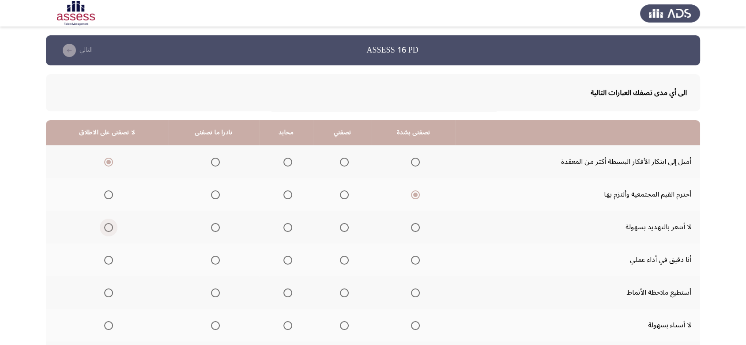
click at [109, 225] on input "Select an option" at bounding box center [108, 227] width 9 height 9
click at [411, 260] on span "Select an option" at bounding box center [415, 260] width 9 height 9
click at [411, 260] on input "Select an option" at bounding box center [415, 260] width 9 height 9
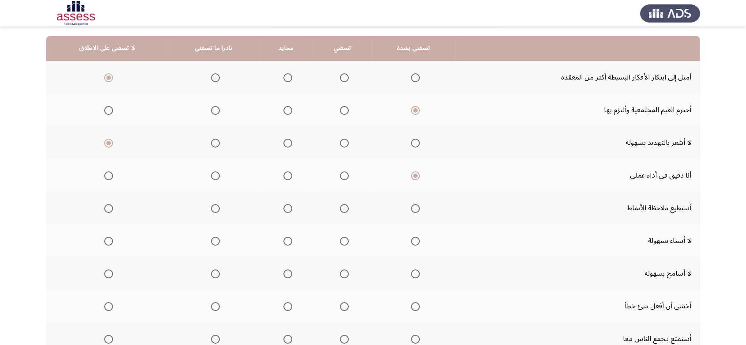
scroll to position [85, 0]
click at [408, 210] on label "Select an option" at bounding box center [414, 208] width 12 height 9
click at [411, 210] on input "Select an option" at bounding box center [415, 208] width 9 height 9
click at [412, 239] on span "Select an option" at bounding box center [415, 240] width 9 height 9
click at [412, 239] on input "Select an option" at bounding box center [415, 240] width 9 height 9
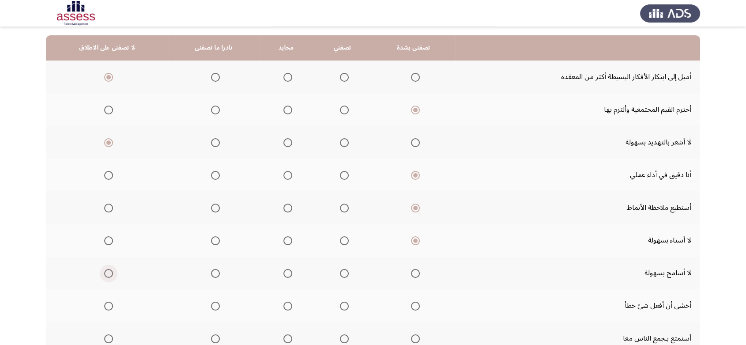
click at [105, 272] on span "Select an option" at bounding box center [108, 273] width 9 height 9
click at [105, 272] on input "Select an option" at bounding box center [108, 273] width 9 height 9
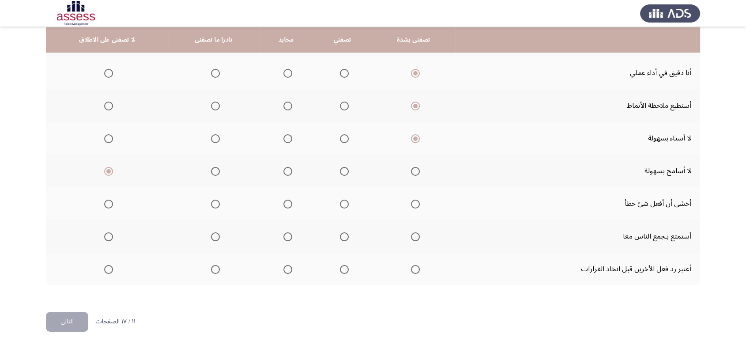
scroll to position [187, 0]
click at [106, 203] on span "Select an option" at bounding box center [108, 203] width 9 height 9
click at [106, 203] on input "Select an option" at bounding box center [108, 203] width 9 height 9
click at [417, 238] on th at bounding box center [414, 235] width 84 height 33
click at [411, 236] on span "Select an option" at bounding box center [415, 236] width 9 height 9
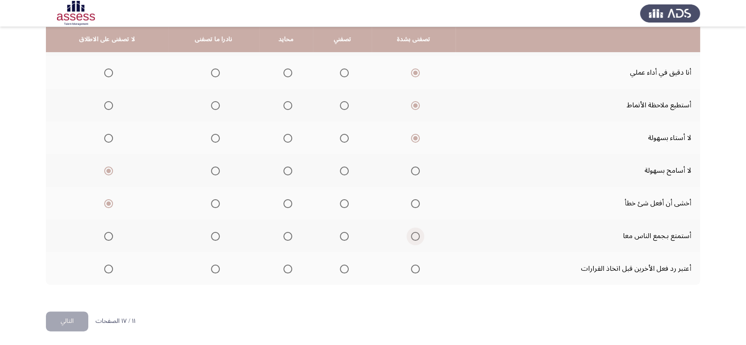
click at [411, 236] on input "Select an option" at bounding box center [415, 236] width 9 height 9
click at [411, 269] on span "Select an option" at bounding box center [415, 269] width 9 height 9
click at [411, 269] on input "Select an option" at bounding box center [415, 269] width 9 height 9
click at [71, 318] on button "التالي" at bounding box center [67, 321] width 42 height 20
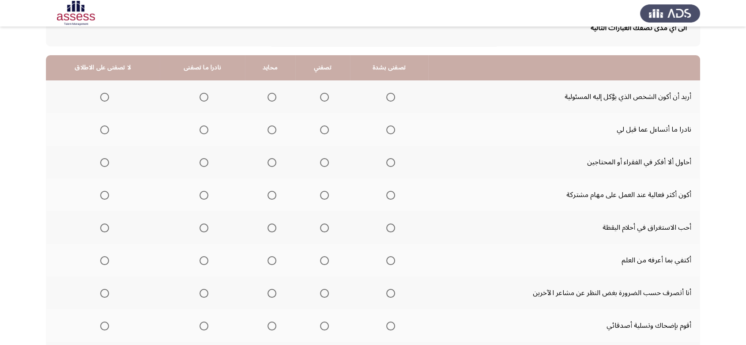
scroll to position [70, 0]
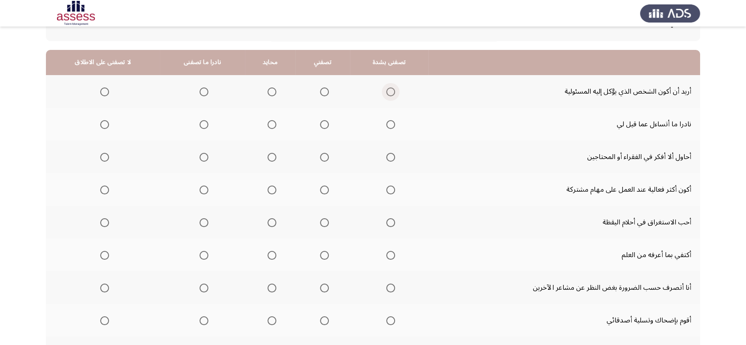
click at [388, 89] on span "Select an option" at bounding box center [390, 91] width 9 height 9
click at [388, 89] on input "Select an option" at bounding box center [390, 91] width 9 height 9
click at [387, 125] on span "Select an option" at bounding box center [390, 124] width 9 height 9
click at [387, 125] on input "Select an option" at bounding box center [390, 124] width 9 height 9
click at [102, 156] on span "Select an option" at bounding box center [104, 157] width 9 height 9
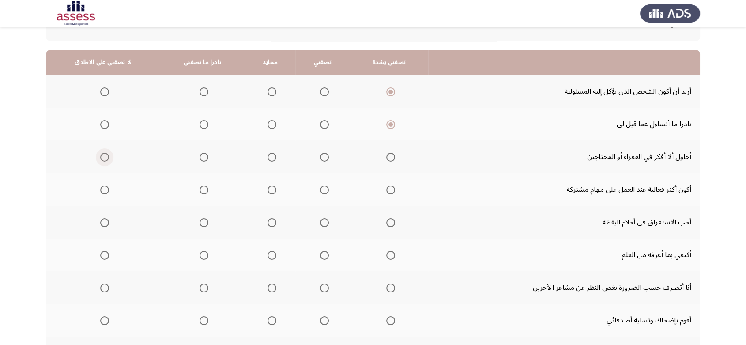
click at [102, 156] on input "Select an option" at bounding box center [104, 157] width 9 height 9
click at [391, 188] on span "Select an option" at bounding box center [390, 189] width 9 height 9
click at [391, 188] on input "Select an option" at bounding box center [390, 189] width 9 height 9
click at [106, 224] on span "Select an option" at bounding box center [104, 222] width 9 height 9
click at [106, 224] on input "Select an option" at bounding box center [104, 222] width 9 height 9
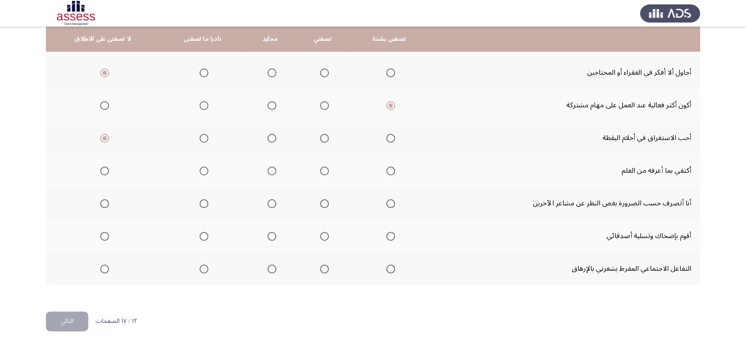
scroll to position [155, 0]
click at [105, 166] on span "Select an option" at bounding box center [104, 170] width 9 height 9
click at [105, 166] on input "Select an option" at bounding box center [104, 170] width 9 height 9
click at [105, 206] on span "Select an option" at bounding box center [104, 203] width 9 height 9
click at [105, 206] on input "Select an option" at bounding box center [104, 203] width 9 height 9
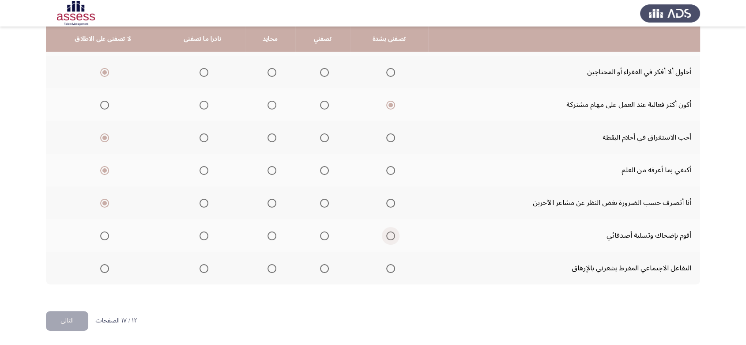
click at [389, 236] on span "Select an option" at bounding box center [390, 235] width 9 height 9
click at [389, 236] on input "Select an option" at bounding box center [390, 235] width 9 height 9
click at [101, 265] on span "Select an option" at bounding box center [104, 268] width 9 height 9
click at [101, 265] on input "Select an option" at bounding box center [104, 268] width 9 height 9
click at [61, 319] on button "التالي" at bounding box center [67, 321] width 42 height 20
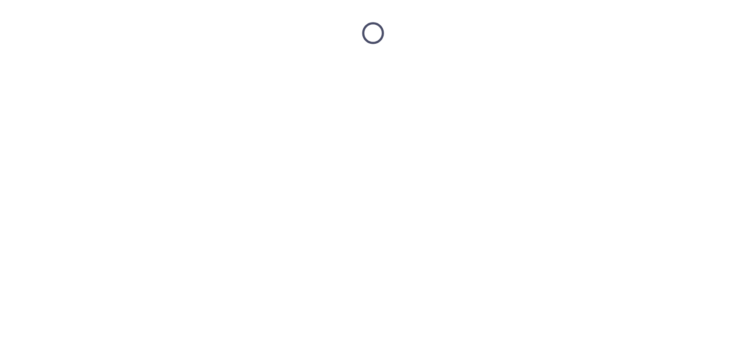
scroll to position [0, 0]
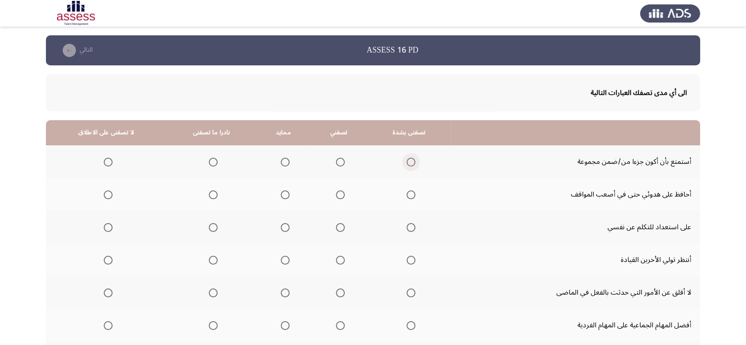
click at [410, 163] on span "Select an option" at bounding box center [411, 162] width 9 height 9
click at [410, 163] on input "Select an option" at bounding box center [411, 162] width 9 height 9
click at [409, 194] on span "Select an option" at bounding box center [411, 194] width 9 height 9
click at [409, 194] on input "Select an option" at bounding box center [411, 194] width 9 height 9
click at [408, 235] on th at bounding box center [409, 227] width 83 height 33
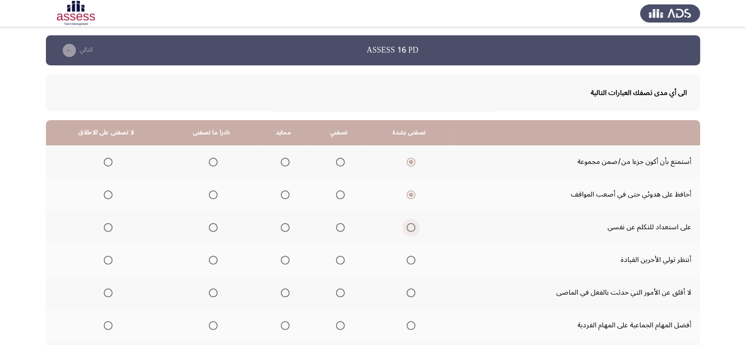
click at [409, 227] on span "Select an option" at bounding box center [411, 227] width 9 height 9
click at [409, 227] on input "Select an option" at bounding box center [411, 227] width 9 height 9
click at [109, 263] on span "Select an option" at bounding box center [108, 260] width 9 height 9
click at [109, 263] on input "Select an option" at bounding box center [108, 260] width 9 height 9
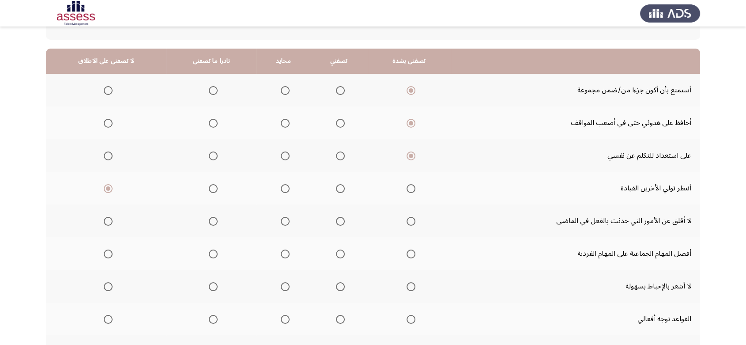
scroll to position [78, 0]
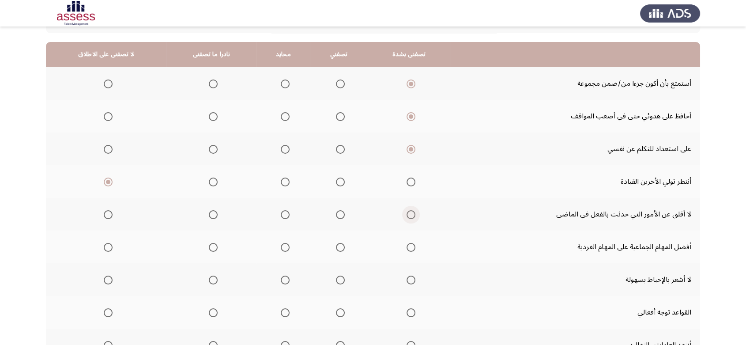
click at [409, 218] on span "Select an option" at bounding box center [411, 214] width 9 height 9
click at [409, 218] on input "Select an option" at bounding box center [411, 214] width 9 height 9
click at [411, 250] on span "Select an option" at bounding box center [411, 247] width 9 height 9
click at [411, 250] on input "Select an option" at bounding box center [411, 247] width 9 height 9
click at [408, 282] on span "Select an option" at bounding box center [411, 280] width 9 height 9
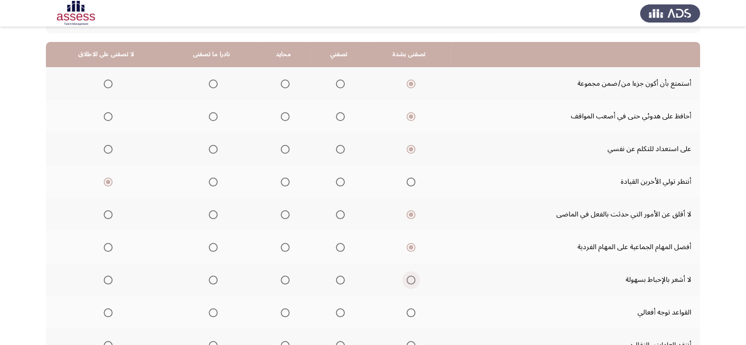
click at [408, 282] on input "Select an option" at bounding box center [411, 280] width 9 height 9
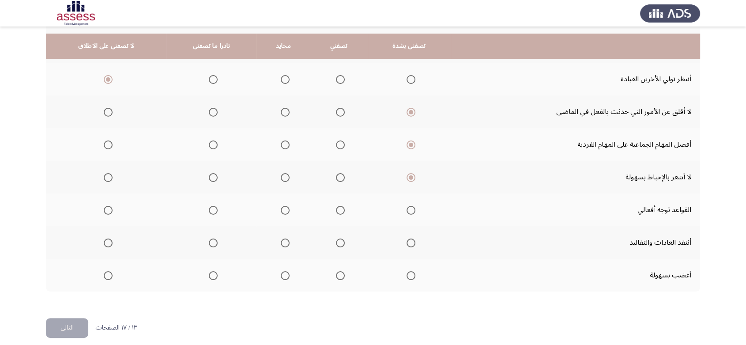
scroll to position [187, 0]
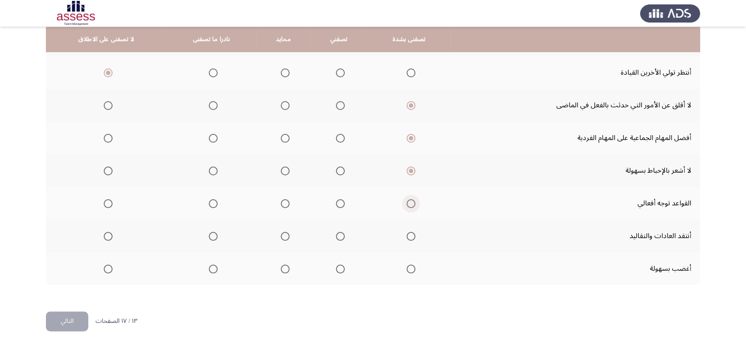
click at [410, 203] on span "Select an option" at bounding box center [411, 203] width 9 height 9
click at [410, 203] on input "Select an option" at bounding box center [411, 203] width 9 height 9
click at [107, 234] on span "Select an option" at bounding box center [108, 236] width 9 height 9
click at [107, 234] on input "Select an option" at bounding box center [108, 236] width 9 height 9
click at [105, 267] on span "Select an option" at bounding box center [108, 269] width 9 height 9
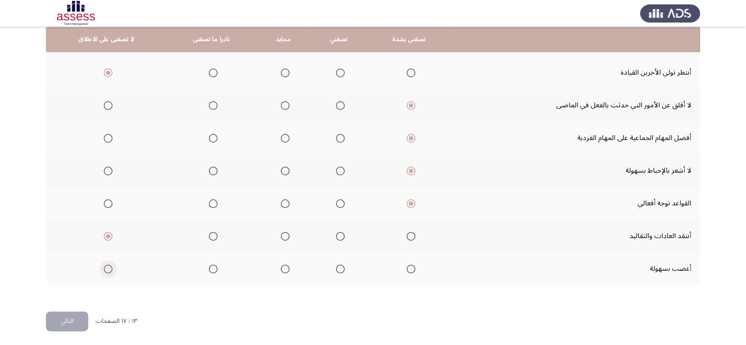
click at [105, 267] on input "Select an option" at bounding box center [108, 269] width 9 height 9
click at [61, 321] on button "التالي" at bounding box center [67, 321] width 42 height 20
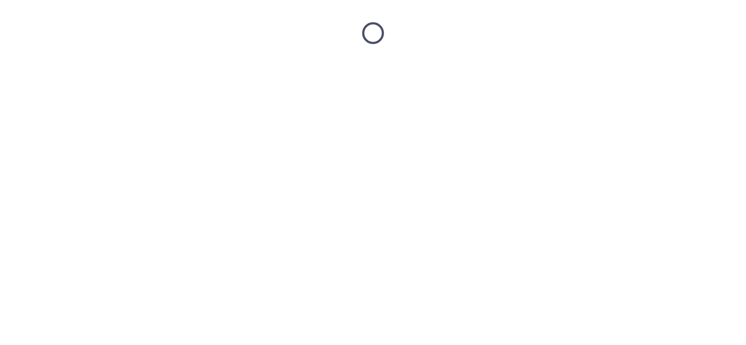
scroll to position [0, 0]
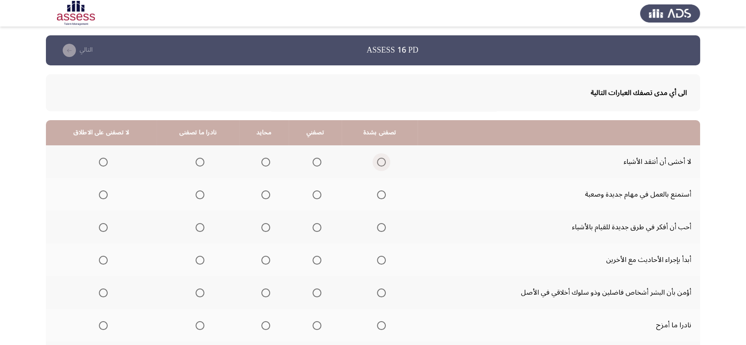
click at [378, 161] on span "Select an option" at bounding box center [381, 162] width 9 height 9
click at [378, 161] on input "Select an option" at bounding box center [381, 162] width 9 height 9
click at [378, 196] on span "Select an option" at bounding box center [381, 194] width 9 height 9
click at [378, 196] on input "Select an option" at bounding box center [381, 194] width 9 height 9
click at [375, 234] on mat-radio-group "Select an option" at bounding box center [380, 226] width 12 height 15
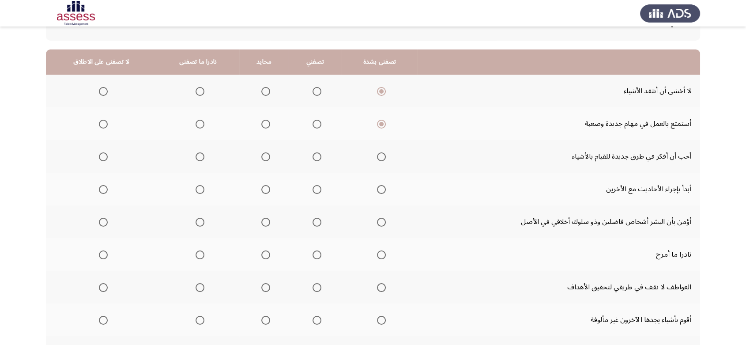
scroll to position [74, 0]
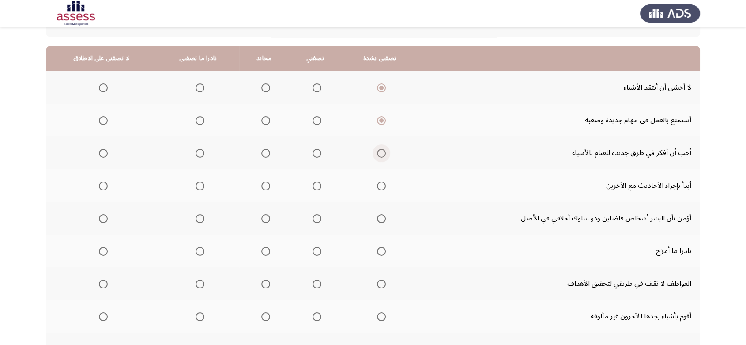
click at [377, 157] on span "Select an option" at bounding box center [381, 153] width 9 height 9
click at [377, 157] on input "Select an option" at bounding box center [381, 153] width 9 height 9
click at [378, 188] on span "Select an option" at bounding box center [381, 186] width 9 height 9
click at [378, 188] on input "Select an option" at bounding box center [381, 186] width 9 height 9
click at [380, 219] on span "Select an option" at bounding box center [381, 218] width 9 height 9
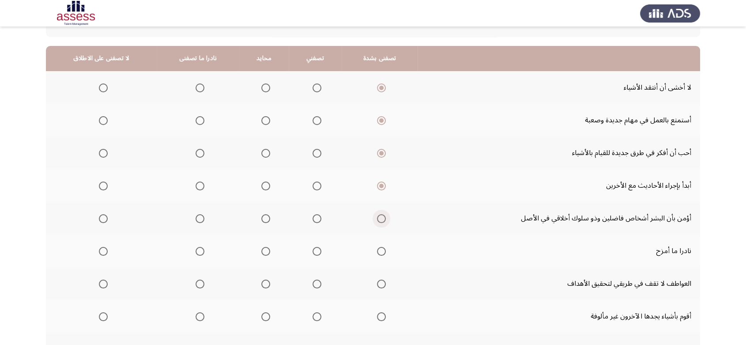
click at [380, 219] on input "Select an option" at bounding box center [381, 218] width 9 height 9
click at [96, 250] on label "Select an option" at bounding box center [101, 251] width 12 height 9
click at [99, 250] on input "Select an option" at bounding box center [103, 251] width 9 height 9
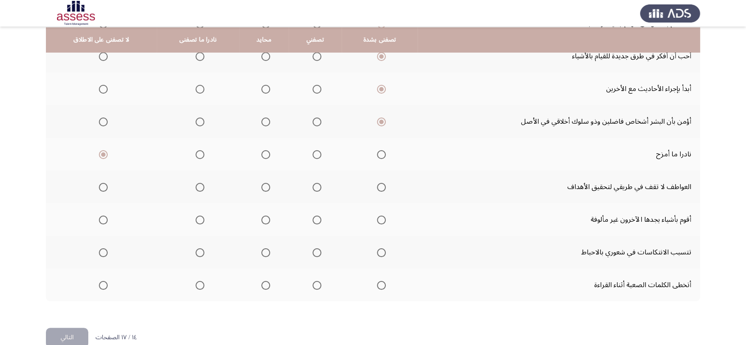
scroll to position [172, 0]
click at [99, 185] on span "Select an option" at bounding box center [103, 186] width 9 height 9
click at [99, 185] on input "Select an option" at bounding box center [103, 186] width 9 height 9
click at [378, 218] on span "Select an option" at bounding box center [381, 219] width 9 height 9
click at [378, 218] on input "Select an option" at bounding box center [381, 219] width 9 height 9
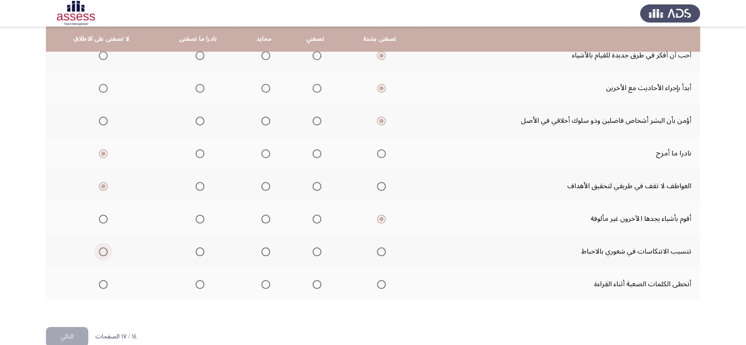
click at [96, 251] on label "Select an option" at bounding box center [101, 251] width 12 height 9
click at [99, 251] on input "Select an option" at bounding box center [103, 251] width 9 height 9
click at [99, 284] on span "Select an option" at bounding box center [103, 284] width 9 height 9
click at [99, 284] on input "Select an option" at bounding box center [103, 284] width 9 height 9
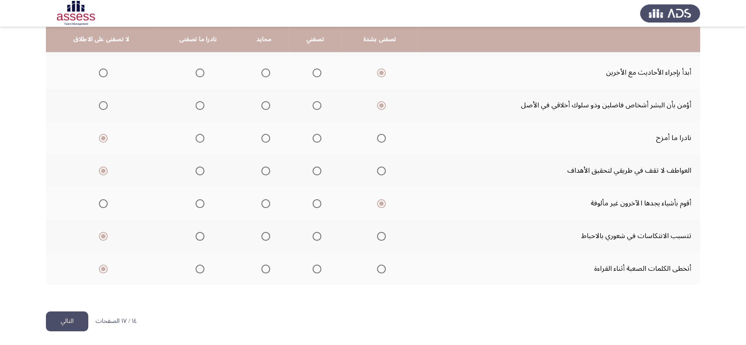
click at [383, 265] on th at bounding box center [380, 268] width 76 height 33
click at [382, 268] on th at bounding box center [380, 268] width 76 height 33
click at [378, 268] on span "Select an option" at bounding box center [381, 269] width 9 height 9
click at [378, 268] on input "Select an option" at bounding box center [381, 269] width 9 height 9
click at [198, 271] on mat-radio-group "Select an option" at bounding box center [198, 268] width 12 height 15
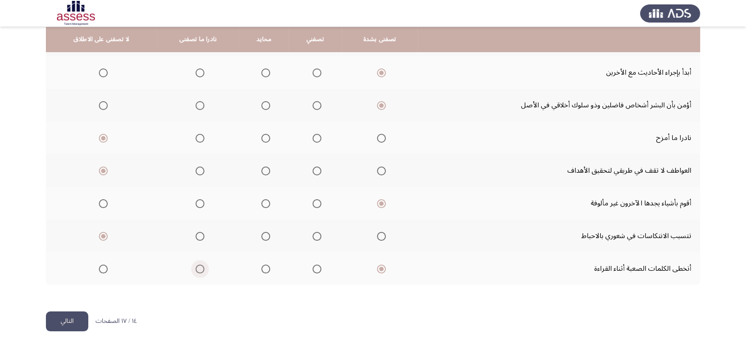
click at [198, 271] on span "Select an option" at bounding box center [200, 269] width 9 height 9
click at [198, 271] on input "Select an option" at bounding box center [200, 269] width 9 height 9
click at [74, 316] on button "التالي" at bounding box center [67, 321] width 42 height 20
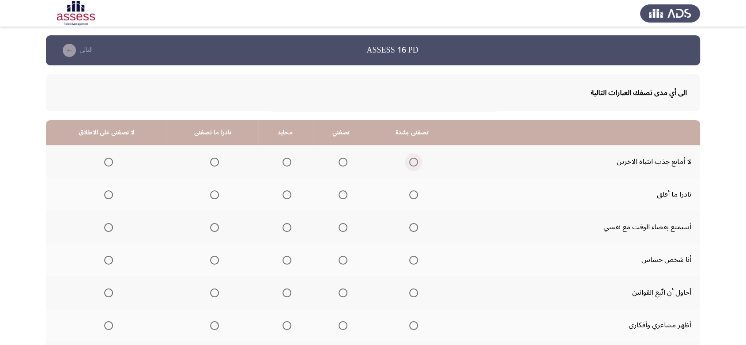
click at [412, 162] on span "Select an option" at bounding box center [413, 162] width 9 height 9
click at [412, 162] on input "Select an option" at bounding box center [413, 162] width 9 height 9
click at [410, 197] on span "Select an option" at bounding box center [413, 194] width 9 height 9
click at [410, 197] on input "Select an option" at bounding box center [413, 194] width 9 height 9
click at [106, 227] on span "Select an option" at bounding box center [108, 227] width 9 height 9
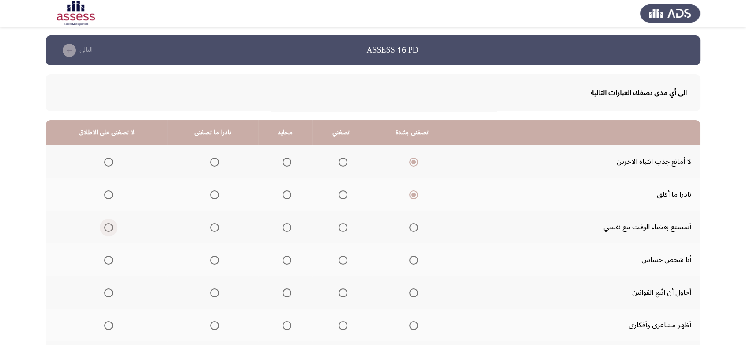
click at [106, 227] on input "Select an option" at bounding box center [108, 227] width 9 height 9
click at [106, 258] on span "Select an option" at bounding box center [108, 260] width 9 height 9
click at [106, 258] on input "Select an option" at bounding box center [108, 260] width 9 height 9
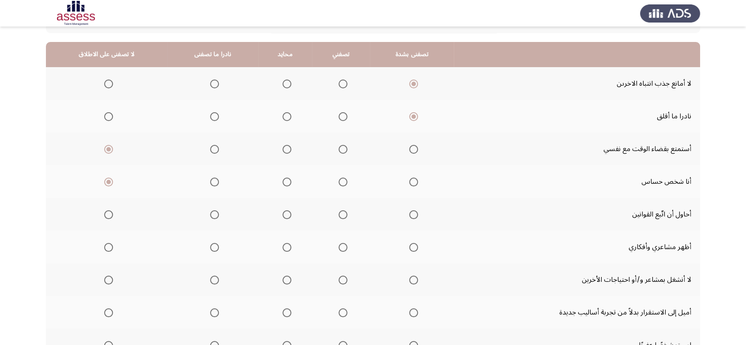
scroll to position [79, 0]
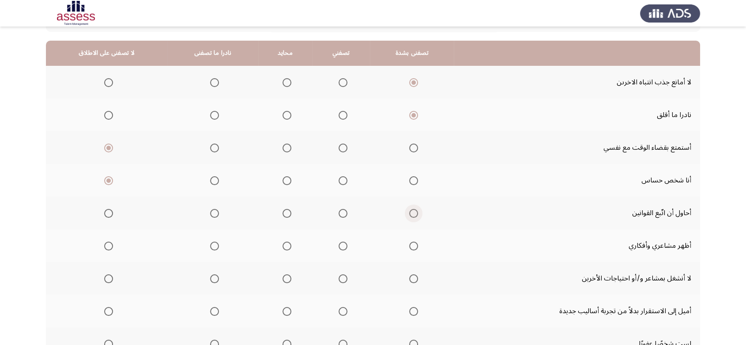
click at [413, 214] on span "Select an option" at bounding box center [413, 213] width 9 height 9
click at [413, 214] on input "Select an option" at bounding box center [413, 213] width 9 height 9
click at [410, 247] on span "Select an option" at bounding box center [413, 246] width 9 height 9
click at [410, 247] on input "Select an option" at bounding box center [413, 246] width 9 height 9
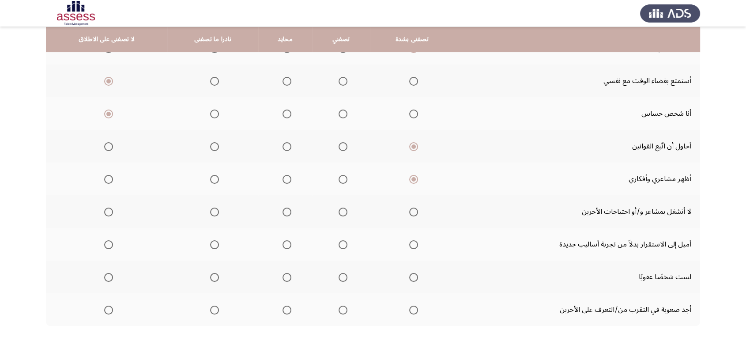
scroll to position [147, 0]
click at [106, 214] on span "Select an option" at bounding box center [108, 211] width 9 height 9
click at [106, 214] on input "Select an option" at bounding box center [108, 211] width 9 height 9
click at [105, 244] on span "Select an option" at bounding box center [108, 244] width 9 height 9
click at [105, 244] on input "Select an option" at bounding box center [108, 244] width 9 height 9
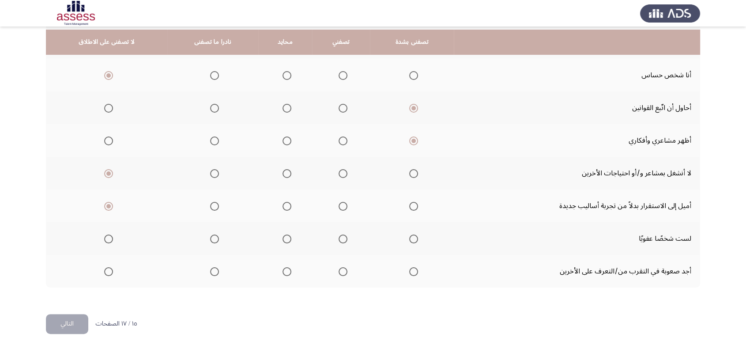
scroll to position [187, 0]
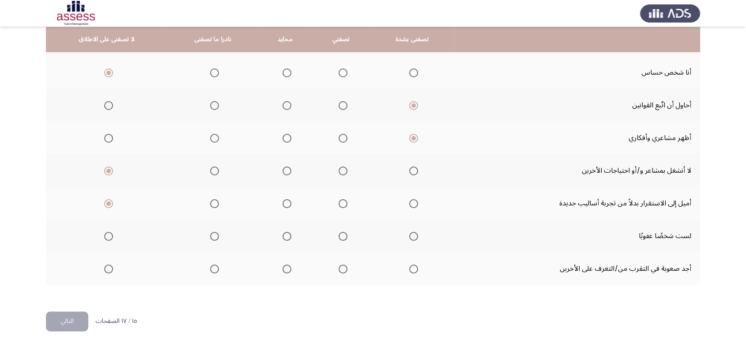
click at [107, 231] on mat-radio-button "Select an option" at bounding box center [107, 235] width 12 height 9
click at [109, 236] on span "Select an option" at bounding box center [109, 236] width 0 height 0
click at [107, 234] on input "Select an option" at bounding box center [108, 236] width 9 height 9
click at [104, 266] on span "Select an option" at bounding box center [108, 269] width 9 height 9
click at [104, 266] on input "Select an option" at bounding box center [108, 269] width 9 height 9
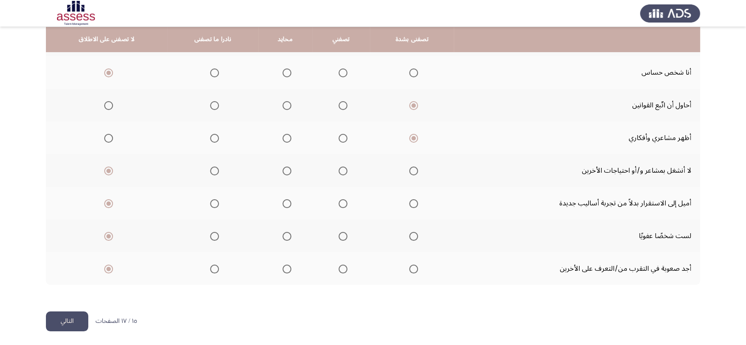
click at [67, 321] on button "التالي" at bounding box center [67, 321] width 42 height 20
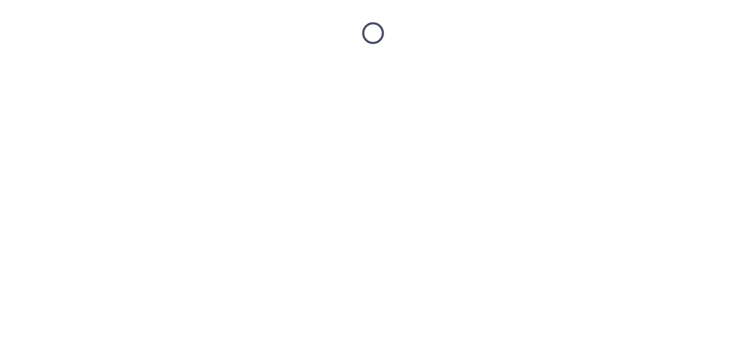
scroll to position [0, 0]
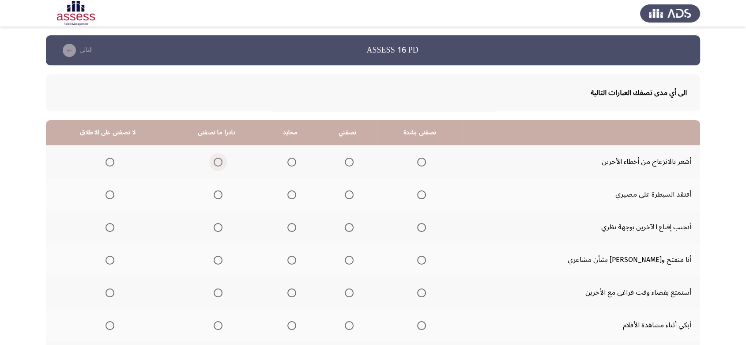
click at [223, 164] on span "Select an option" at bounding box center [218, 162] width 9 height 9
click at [223, 164] on input "Select an option" at bounding box center [218, 162] width 9 height 9
click at [108, 197] on span "Select an option" at bounding box center [110, 194] width 9 height 9
click at [108, 197] on input "Select an option" at bounding box center [110, 194] width 9 height 9
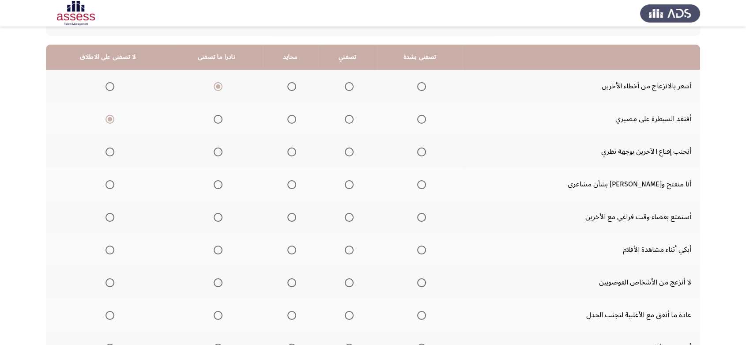
scroll to position [76, 0]
click at [113, 152] on span "Select an option" at bounding box center [110, 151] width 9 height 9
click at [113, 152] on input "Select an option" at bounding box center [110, 151] width 9 height 9
click at [426, 184] on span "Select an option" at bounding box center [421, 183] width 9 height 9
click at [426, 184] on input "Select an option" at bounding box center [421, 183] width 9 height 9
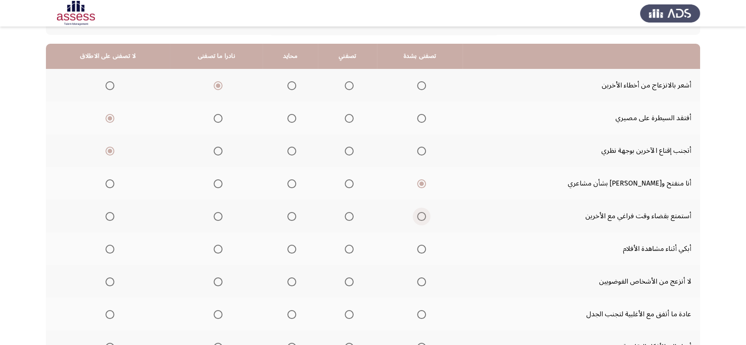
click at [426, 215] on span "Select an option" at bounding box center [421, 216] width 9 height 9
click at [426, 215] on input "Select an option" at bounding box center [421, 216] width 9 height 9
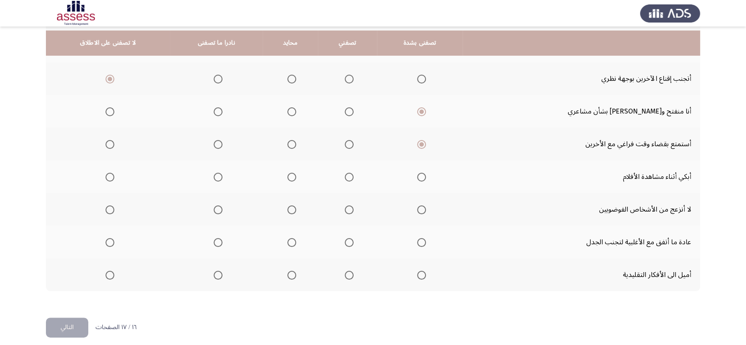
scroll to position [152, 0]
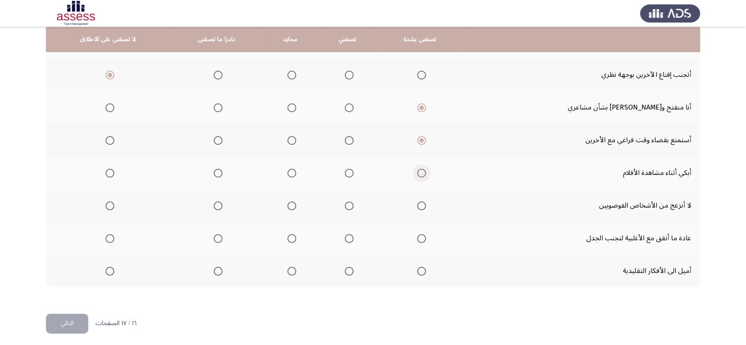
click at [426, 173] on span "Select an option" at bounding box center [421, 173] width 9 height 9
click at [426, 173] on input "Select an option" at bounding box center [421, 173] width 9 height 9
click at [111, 206] on span "Select an option" at bounding box center [110, 205] width 9 height 9
click at [111, 206] on input "Select an option" at bounding box center [110, 205] width 9 height 9
click at [223, 239] on span "Select an option" at bounding box center [218, 238] width 9 height 9
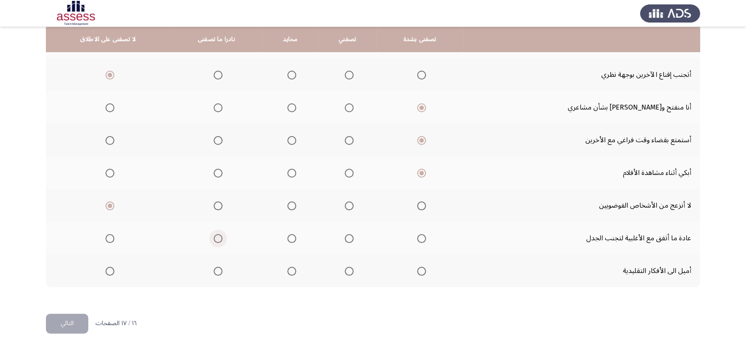
click at [223, 239] on input "Select an option" at bounding box center [218, 238] width 9 height 9
click at [223, 269] on span "Select an option" at bounding box center [218, 271] width 9 height 9
click at [223, 269] on input "Select an option" at bounding box center [218, 271] width 9 height 9
click at [71, 321] on button "التالي" at bounding box center [67, 324] width 42 height 20
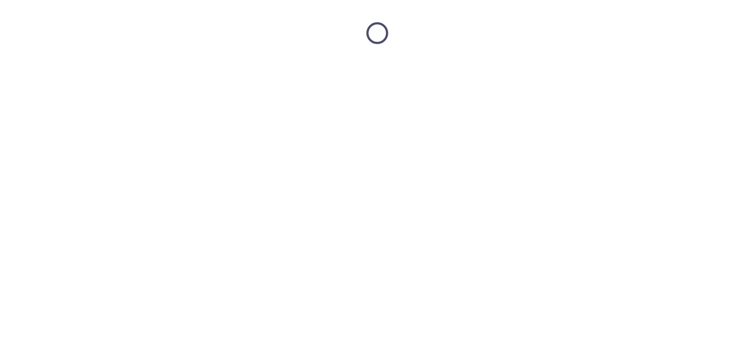
scroll to position [0, 0]
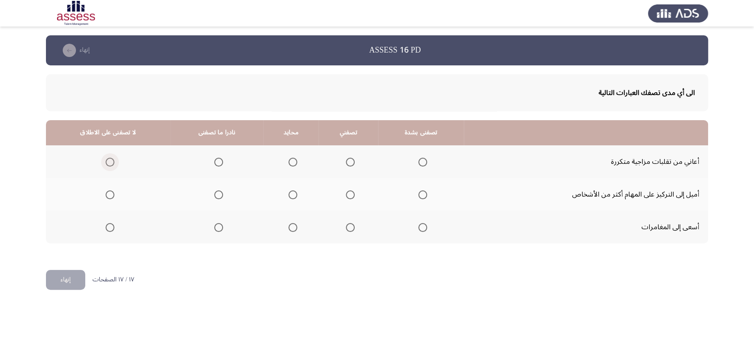
click at [106, 163] on span "Select an option" at bounding box center [110, 162] width 9 height 9
click at [106, 163] on input "Select an option" at bounding box center [110, 162] width 9 height 9
click at [106, 197] on span "Select an option" at bounding box center [110, 194] width 9 height 9
click at [106, 197] on input "Select an option" at bounding box center [110, 194] width 9 height 9
click at [420, 223] on mat-radio-button "Select an option" at bounding box center [421, 227] width 12 height 9
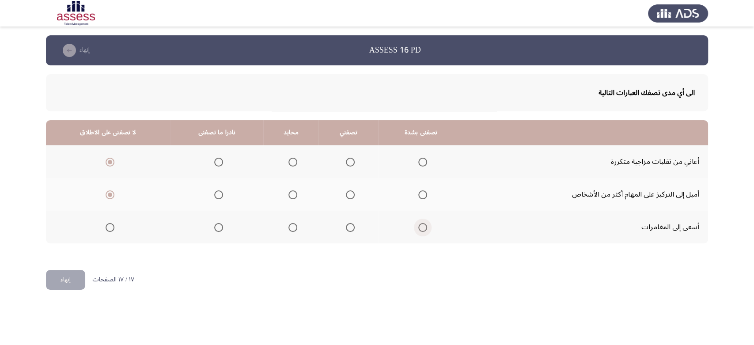
click at [422, 227] on span "Select an option" at bounding box center [422, 227] width 9 height 9
click at [422, 227] on input "Select an option" at bounding box center [422, 227] width 9 height 9
click at [59, 279] on button "إنهاء" at bounding box center [65, 280] width 39 height 20
